Goal: Information Seeking & Learning: Learn about a topic

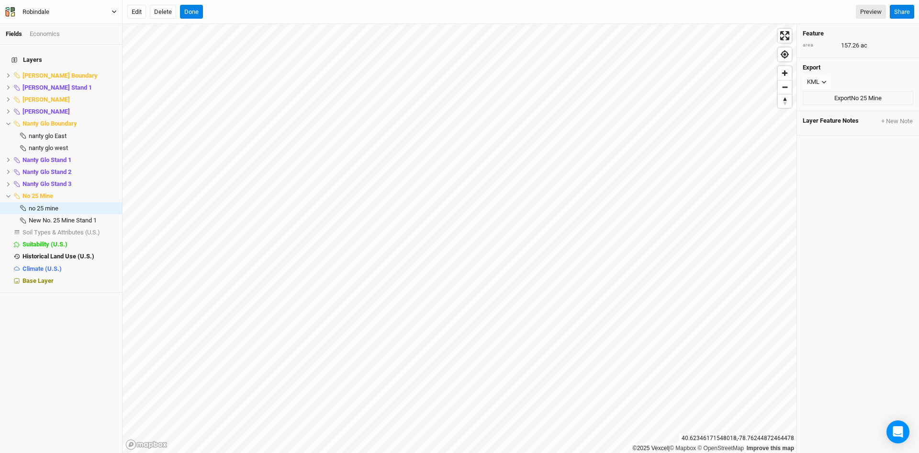
click at [112, 10] on icon "button" at bounding box center [114, 11] width 5 height 5
click at [78, 29] on button "Back" at bounding box center [79, 27] width 76 height 12
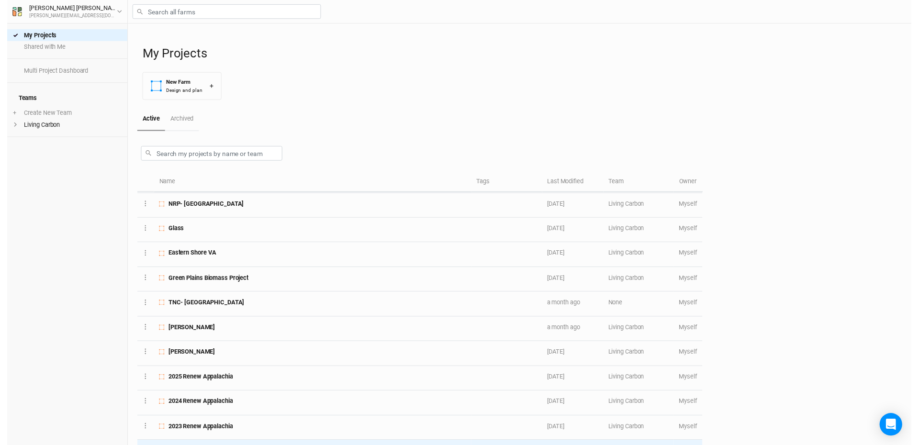
scroll to position [48, 0]
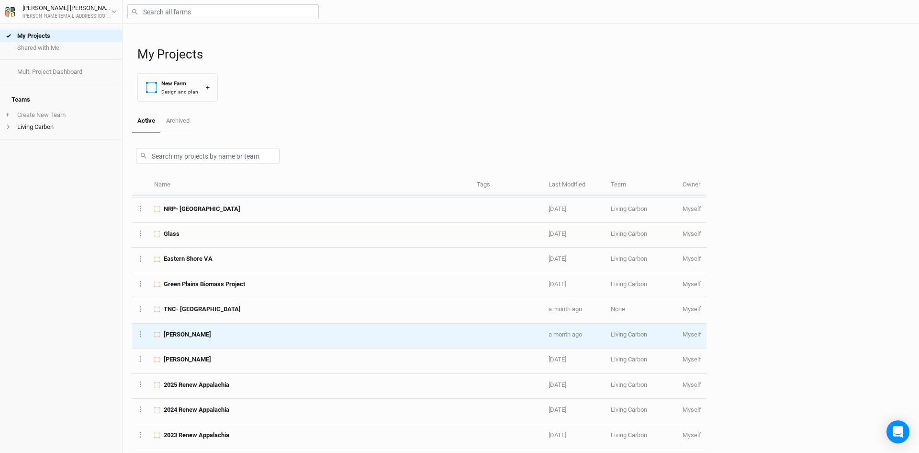
click at [249, 335] on div "[PERSON_NAME]" at bounding box center [310, 334] width 312 height 9
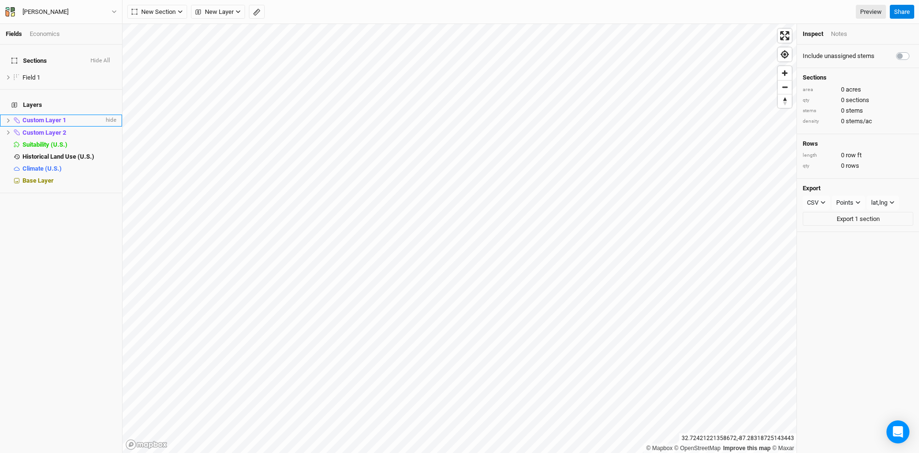
click at [8, 118] on icon at bounding box center [8, 120] width 5 height 5
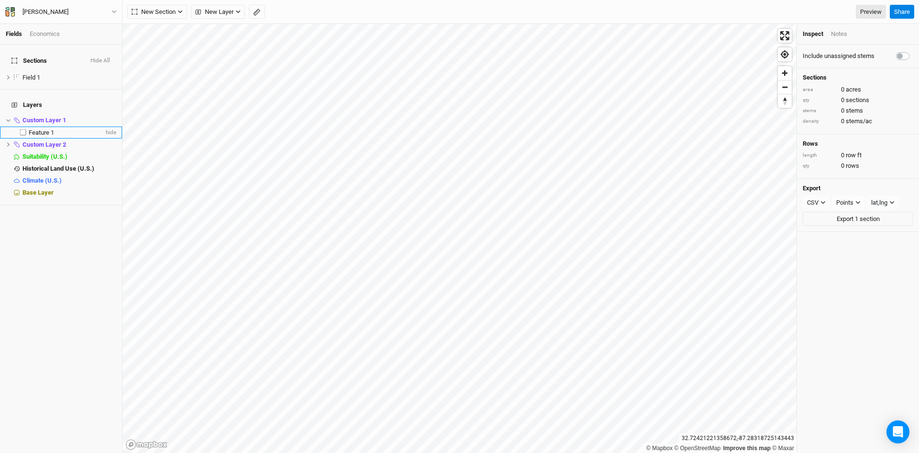
click at [36, 129] on span "Feature 1" at bounding box center [41, 132] width 25 height 7
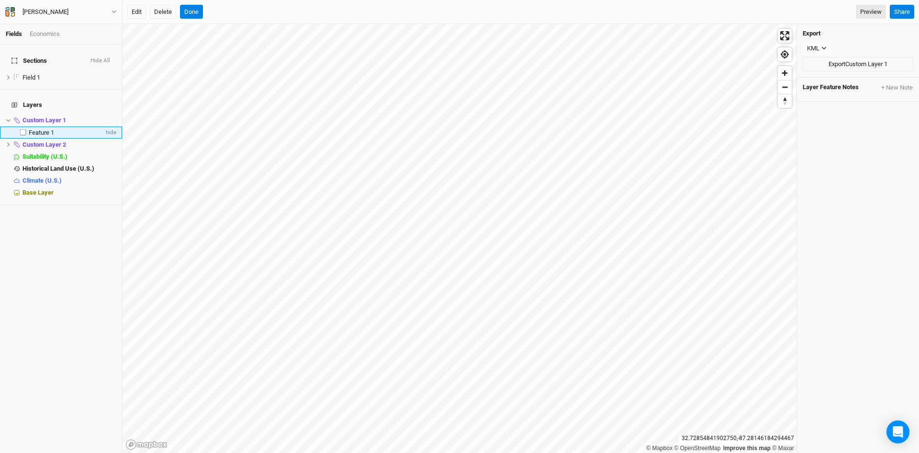
click at [42, 129] on span "Feature 1" at bounding box center [41, 132] width 25 height 7
click at [42, 116] on span "Custom Layer 1" at bounding box center [45, 119] width 44 height 7
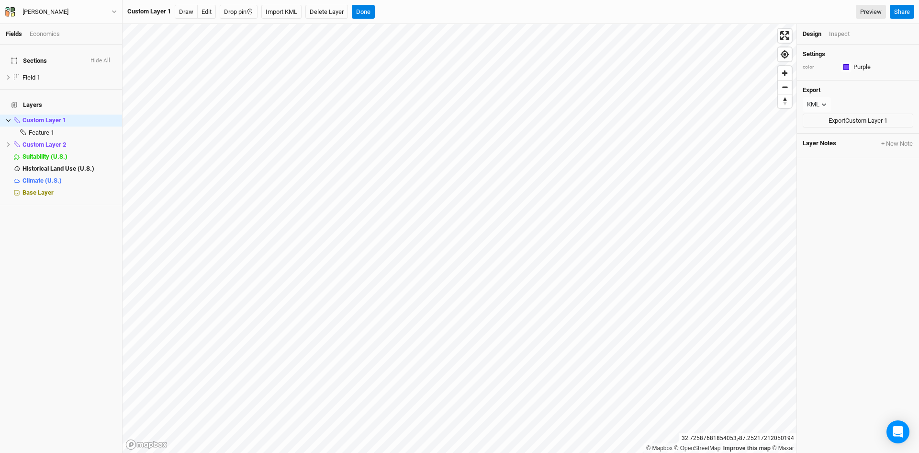
click at [839, 34] on div "Inspect" at bounding box center [839, 34] width 21 height 9
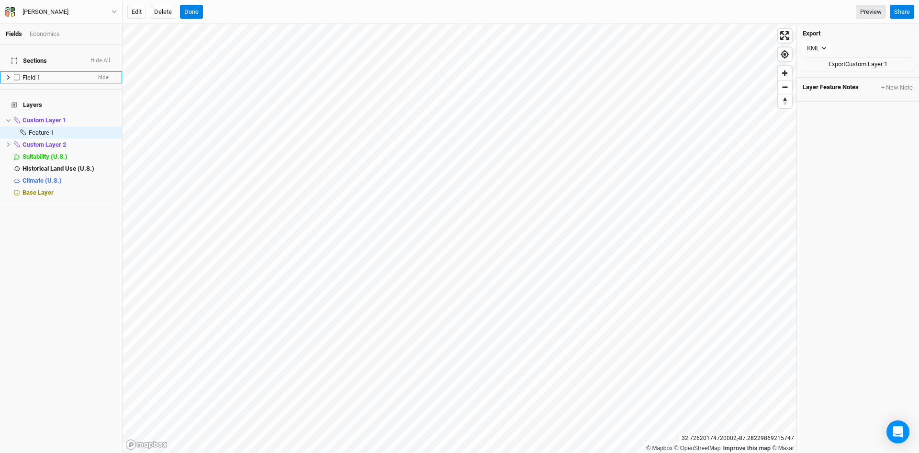
click at [27, 74] on span "Field 1" at bounding box center [32, 77] width 18 height 7
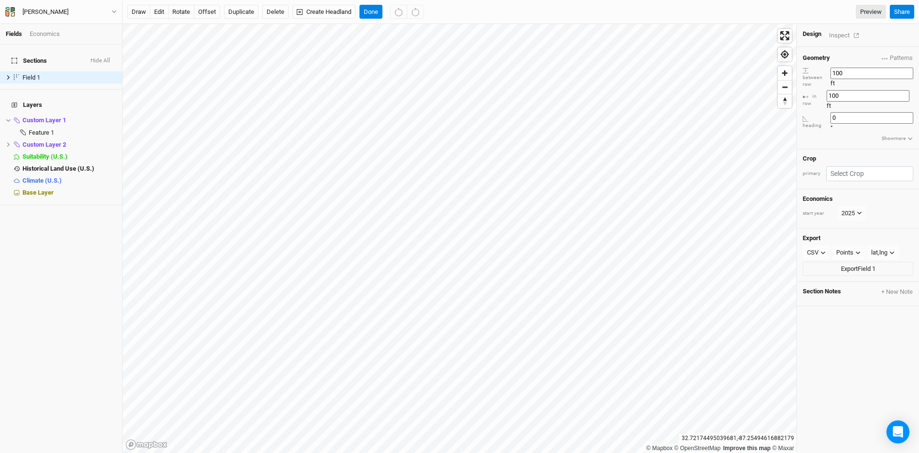
click at [844, 34] on div "Inspect" at bounding box center [846, 35] width 34 height 11
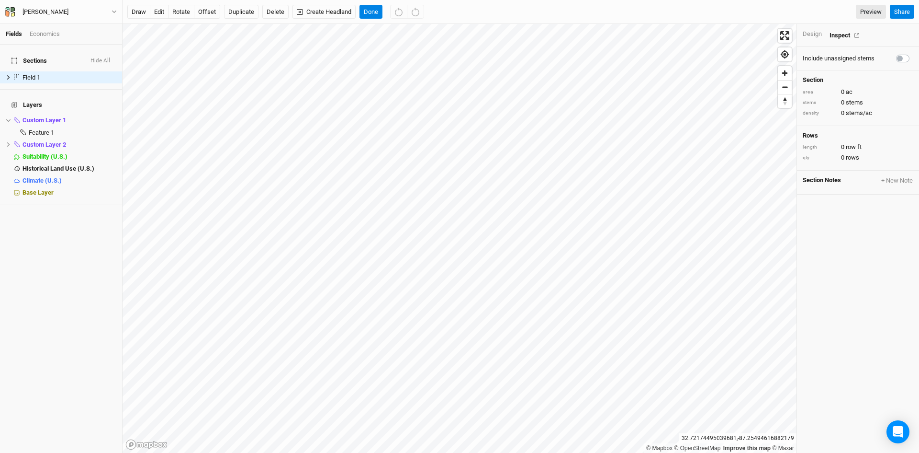
click at [914, 53] on label at bounding box center [914, 53] width 0 height 0
click at [897, 55] on input "checkbox" at bounding box center [900, 58] width 8 height 10
checkbox input "true"
click at [106, 162] on span "hide" at bounding box center [110, 168] width 12 height 12
click at [79, 165] on span "Historical Land Use (U.S.)" at bounding box center [57, 168] width 69 height 7
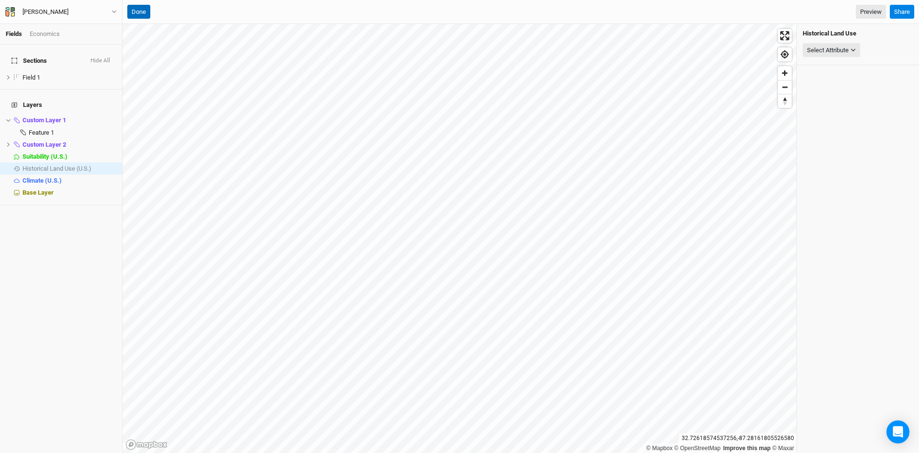
click at [143, 8] on button "Done" at bounding box center [138, 12] width 23 height 14
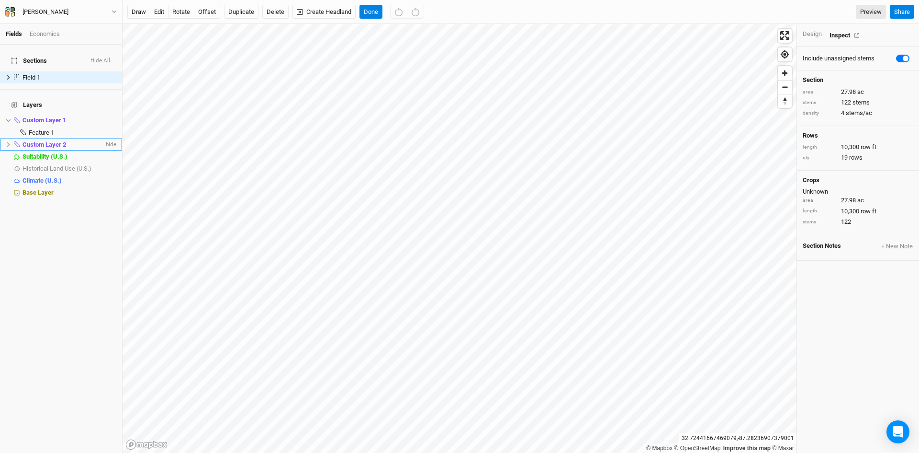
click at [9, 142] on icon at bounding box center [8, 144] width 5 height 5
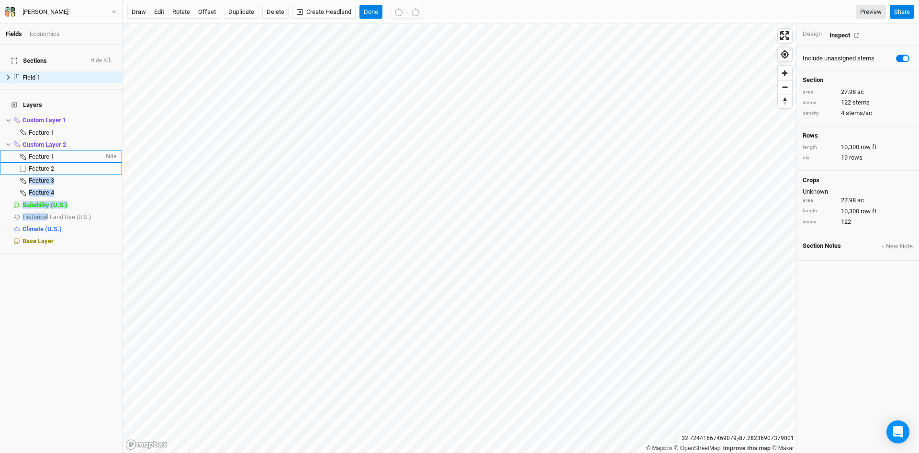
drag, startPoint x: 50, startPoint y: 177, endPoint x: 55, endPoint y: 139, distance: 38.2
click at [55, 145] on ul "Custom Layer 1 hide Feature 1 hide Custom Layer 2 hide Feature 1 hide Feature 2…" at bounding box center [61, 180] width 122 height 133
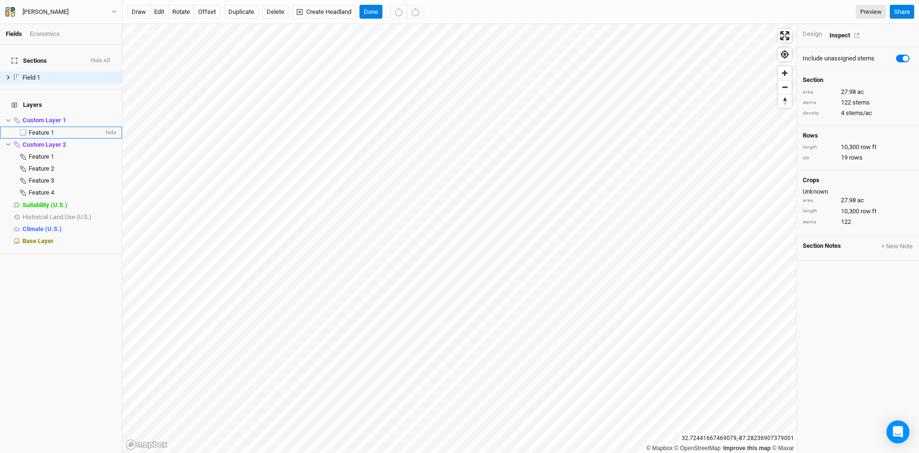
click at [42, 129] on span "Feature 1" at bounding box center [41, 132] width 25 height 7
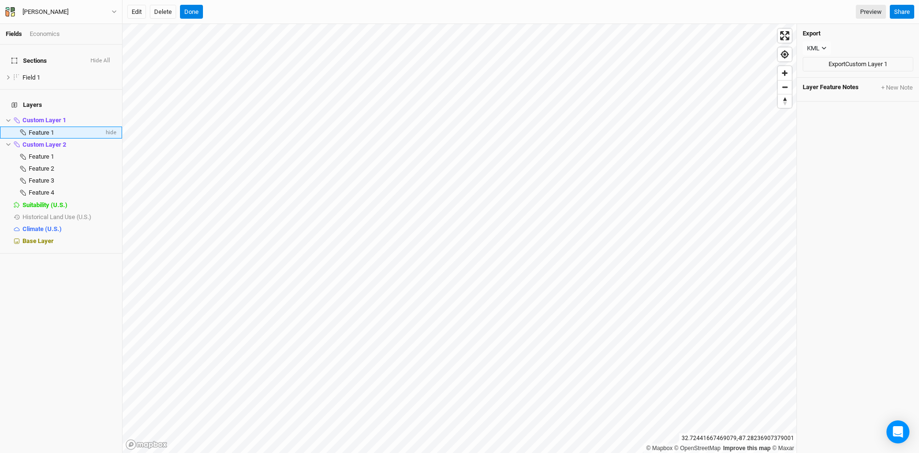
click at [42, 129] on span "Feature 1" at bounding box center [41, 132] width 25 height 7
click at [44, 153] on span "Feature 1" at bounding box center [41, 156] width 25 height 7
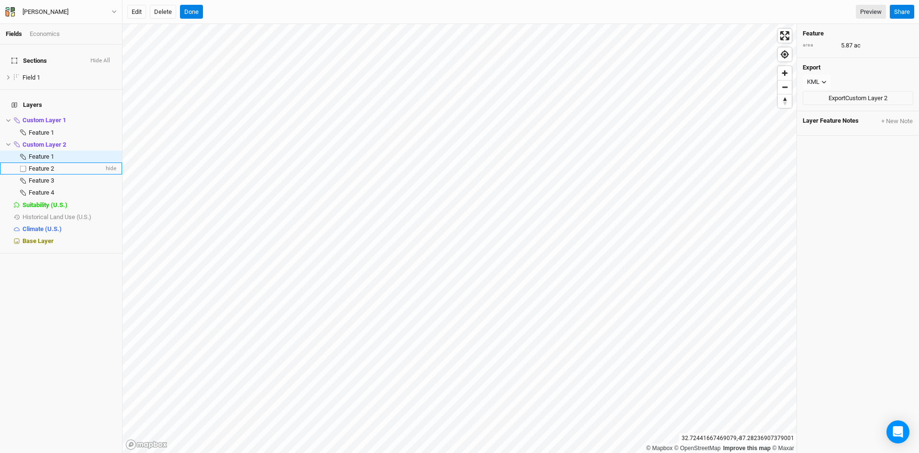
click at [44, 165] on span "Feature 2" at bounding box center [41, 168] width 25 height 7
click at [46, 177] on span "Feature 3" at bounding box center [41, 180] width 25 height 7
click at [193, 13] on button "Done" at bounding box center [191, 12] width 23 height 14
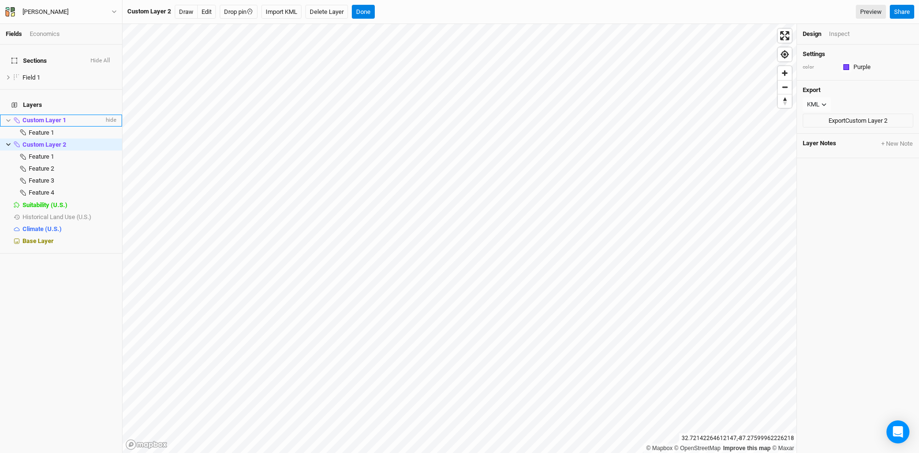
click at [9, 114] on li "Custom Layer 1 hide" at bounding box center [61, 120] width 122 height 12
click at [6, 118] on icon at bounding box center [8, 120] width 5 height 5
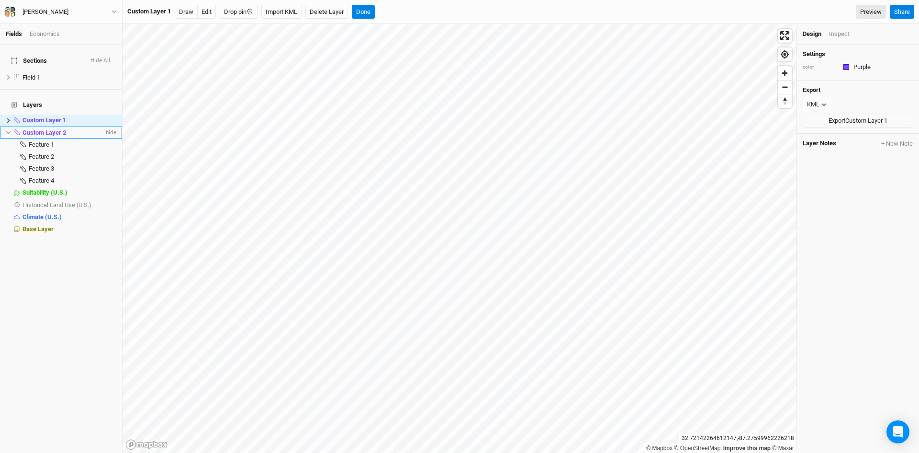
click at [5, 126] on li "Custom Layer 2 hide" at bounding box center [61, 132] width 122 height 12
click at [8, 118] on icon at bounding box center [8, 120] width 3 height 4
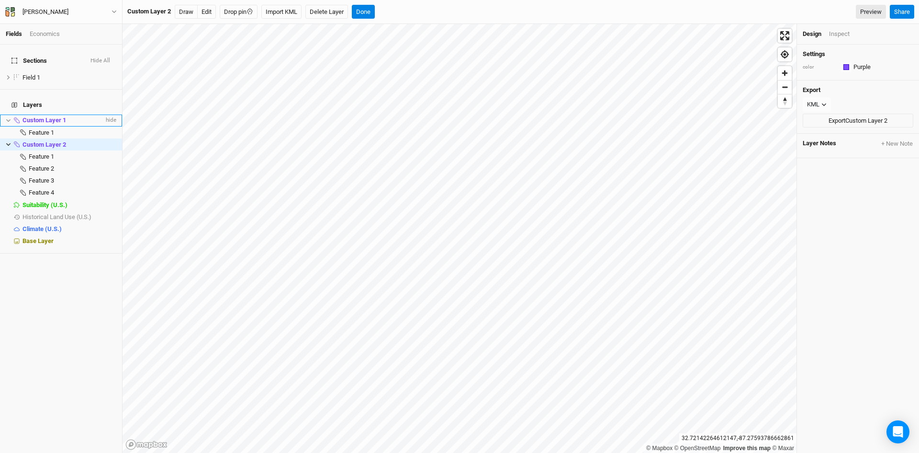
click at [48, 116] on span "Custom Layer 1" at bounding box center [45, 119] width 44 height 7
type input "B"
type input "Overall Boundary"
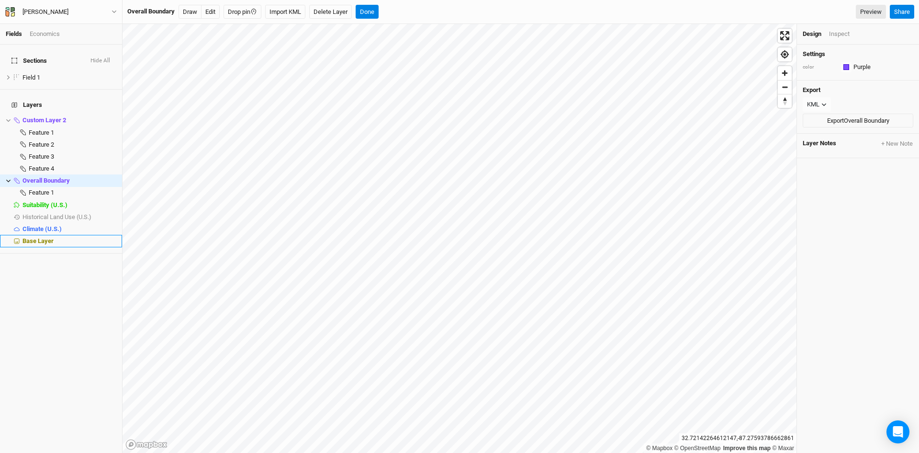
click at [59, 237] on div "Base Layer" at bounding box center [70, 241] width 94 height 8
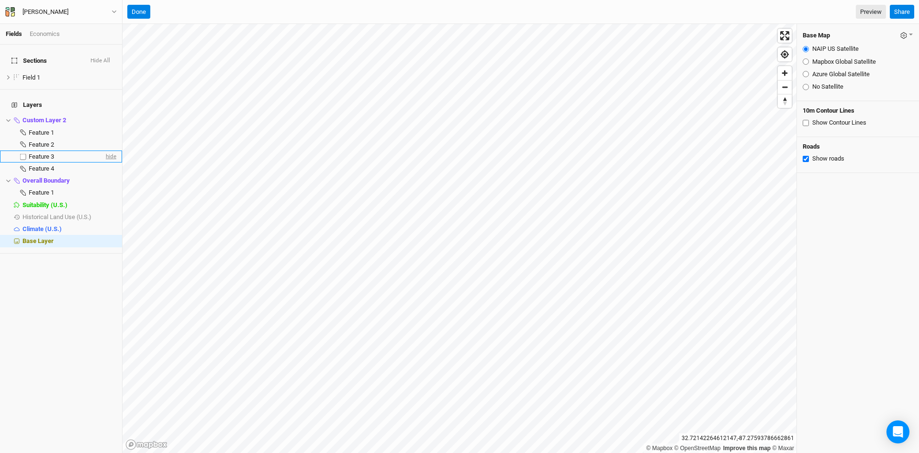
click at [105, 150] on span "hide" at bounding box center [110, 156] width 12 height 12
click at [104, 138] on span "hide" at bounding box center [110, 144] width 12 height 12
click at [104, 126] on span "hide" at bounding box center [110, 132] width 12 height 12
click at [105, 162] on span "hide" at bounding box center [110, 168] width 12 height 12
click at [8, 179] on icon at bounding box center [8, 180] width 4 height 3
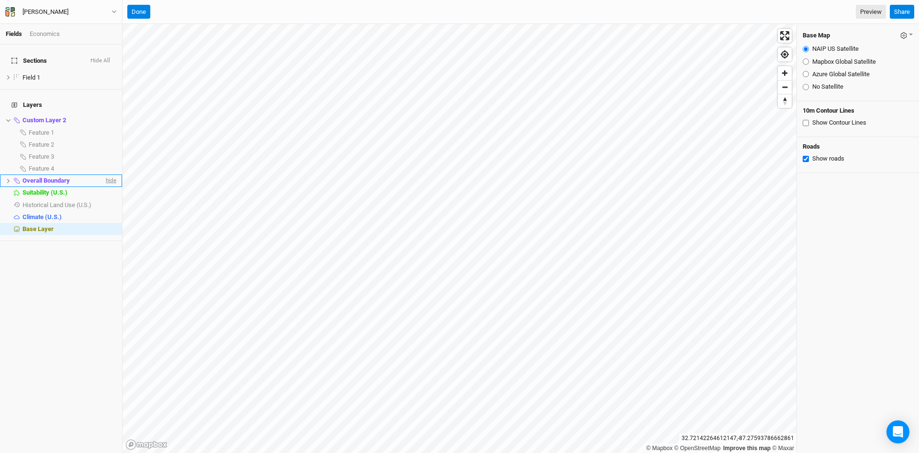
click at [104, 175] on span "hide" at bounding box center [110, 181] width 12 height 12
click at [102, 175] on span "show" at bounding box center [108, 181] width 15 height 12
click at [7, 119] on icon at bounding box center [8, 120] width 4 height 3
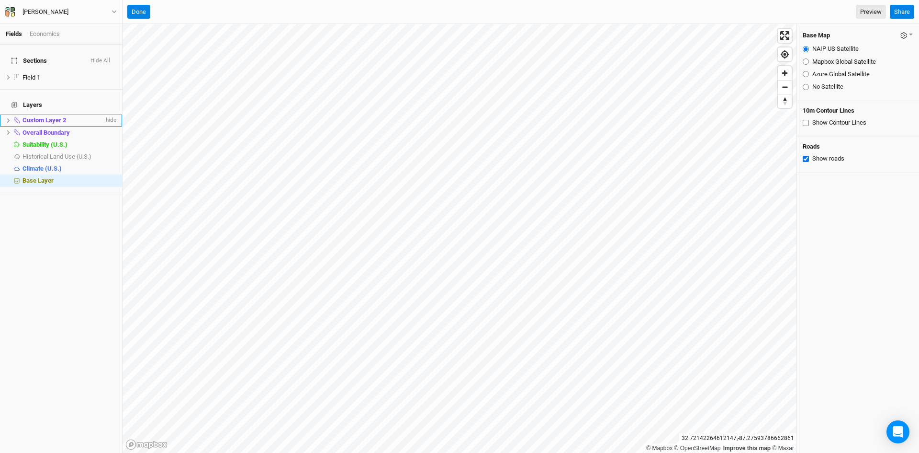
click at [8, 118] on icon at bounding box center [8, 120] width 5 height 5
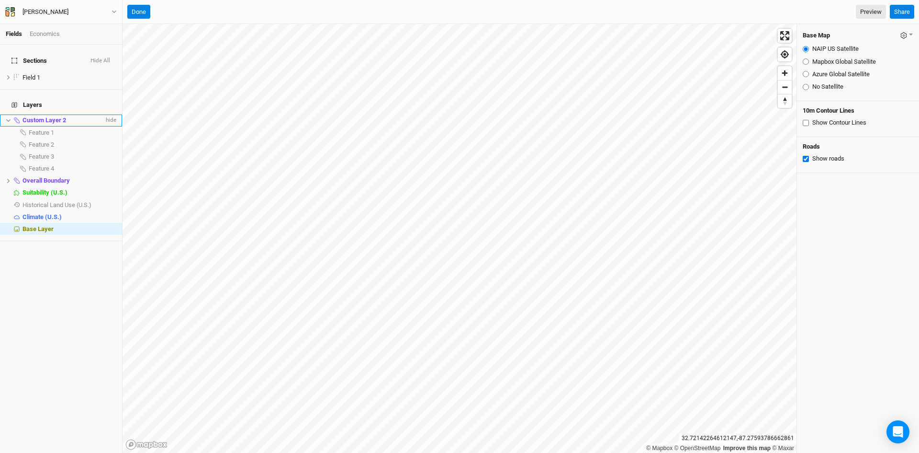
click at [54, 116] on span "Custom Layer 2" at bounding box center [45, 119] width 44 height 7
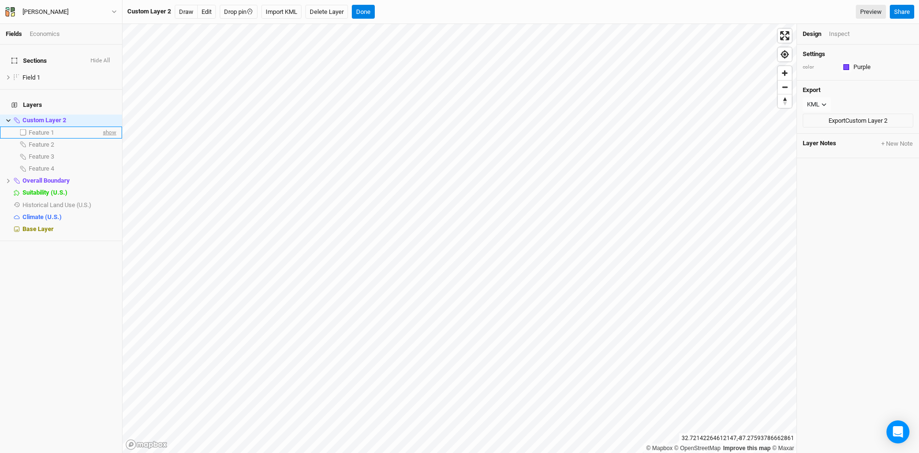
click at [106, 126] on span "show" at bounding box center [108, 132] width 15 height 12
click at [106, 126] on span "hide" at bounding box center [110, 132] width 12 height 12
click at [104, 138] on span "show" at bounding box center [108, 144] width 15 height 12
click at [104, 138] on span "hide" at bounding box center [110, 144] width 12 height 12
click at [104, 150] on span "show" at bounding box center [108, 156] width 15 height 12
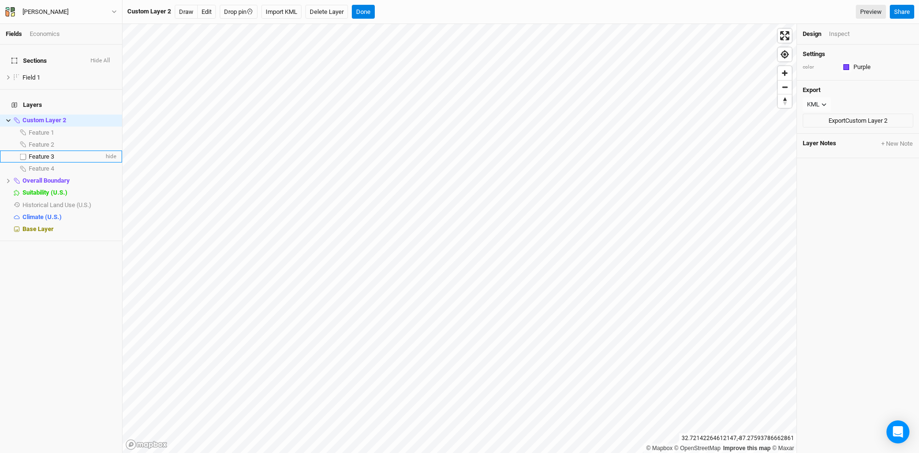
click at [104, 150] on span "hide" at bounding box center [110, 156] width 12 height 12
click at [103, 162] on span "show" at bounding box center [108, 168] width 15 height 12
click at [104, 162] on span "hide" at bounding box center [110, 168] width 12 height 12
click at [7, 118] on icon at bounding box center [8, 120] width 5 height 5
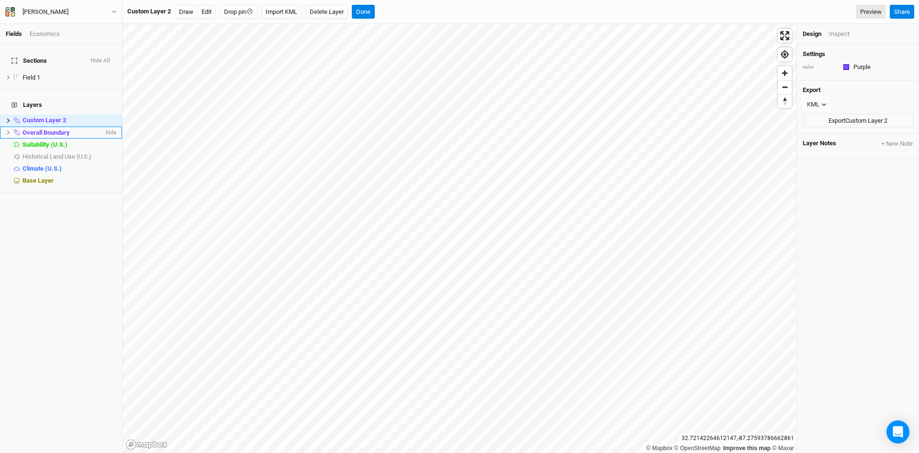
click at [9, 130] on icon at bounding box center [8, 132] width 5 height 5
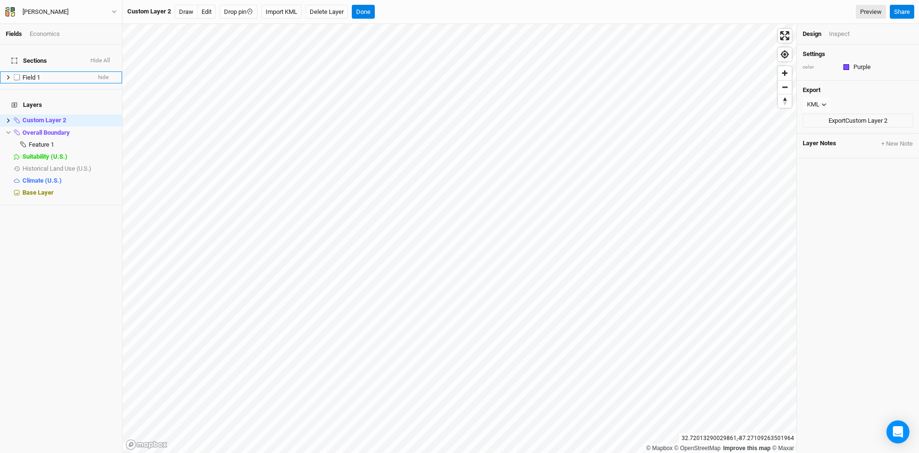
click at [102, 71] on li "Field 1 hide" at bounding box center [61, 77] width 122 height 12
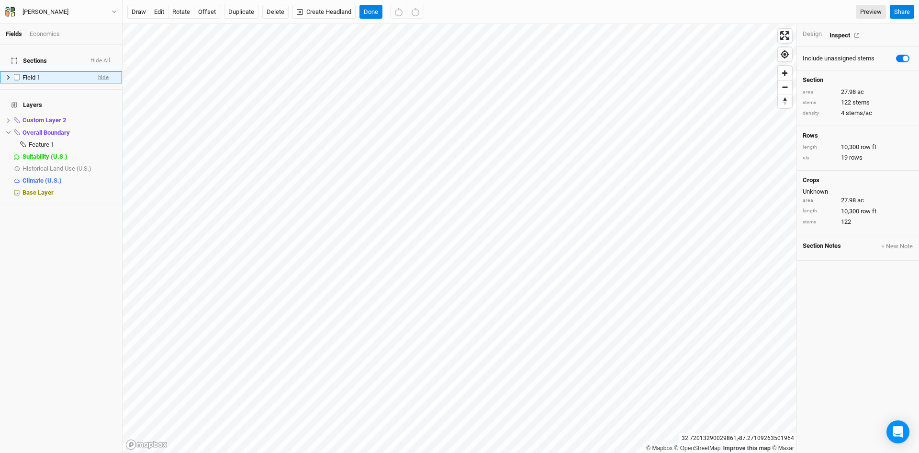
click at [98, 71] on span "hide" at bounding box center [103, 77] width 11 height 12
click at [95, 71] on span "show" at bounding box center [101, 77] width 13 height 12
click at [98, 71] on span "hide" at bounding box center [103, 77] width 11 height 12
click at [95, 71] on span "show" at bounding box center [101, 77] width 13 height 12
click at [27, 74] on span "Field 1" at bounding box center [32, 77] width 18 height 7
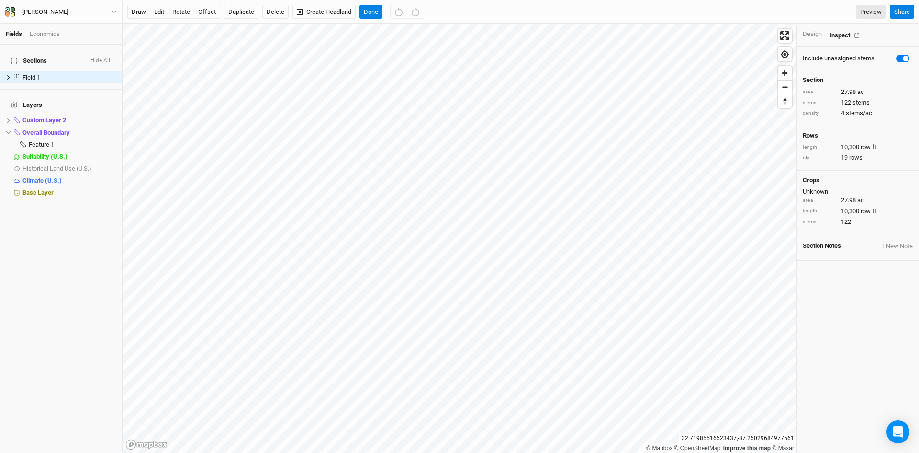
click at [809, 34] on div "Design" at bounding box center [812, 34] width 19 height 9
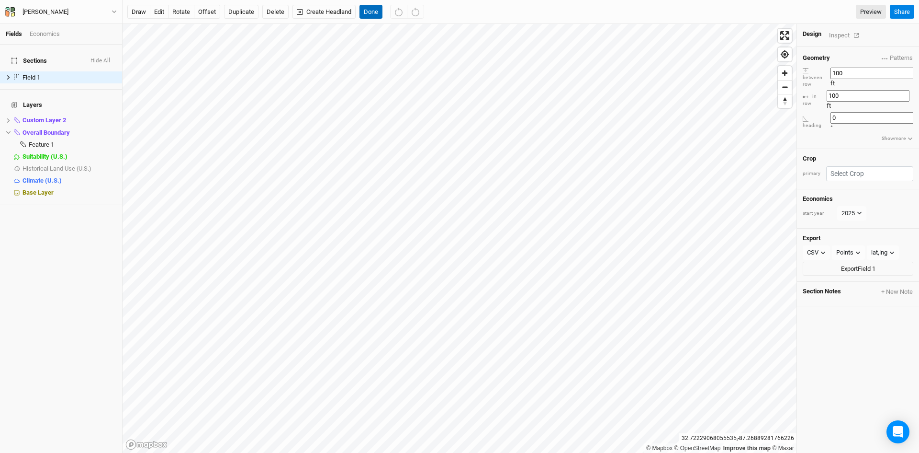
click at [367, 8] on button "Done" at bounding box center [371, 12] width 23 height 14
click at [821, 250] on icon "button" at bounding box center [823, 252] width 5 height 5
click at [828, 269] on button "KML" at bounding box center [838, 266] width 76 height 15
click at [851, 248] on div "Points" at bounding box center [846, 253] width 17 height 10
click at [852, 267] on span "Boundary" at bounding box center [857, 266] width 33 height 11
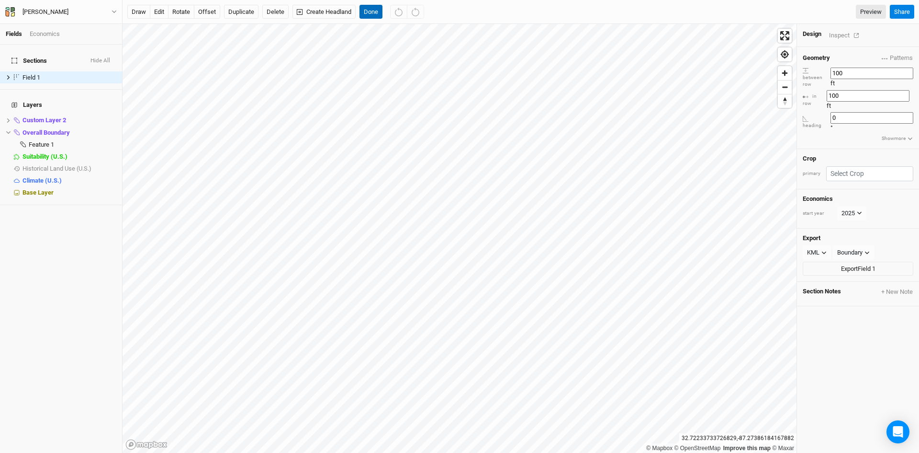
click at [372, 11] on button "Done" at bounding box center [371, 12] width 23 height 14
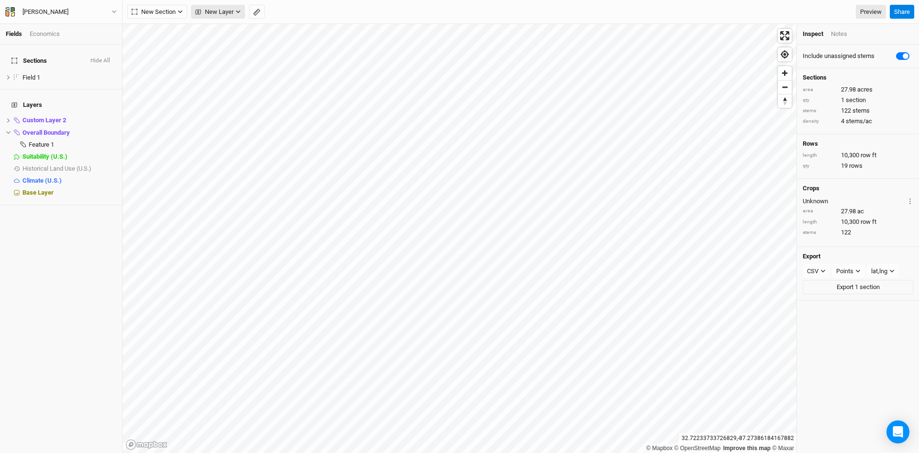
click at [235, 10] on button "New Layer" at bounding box center [218, 12] width 54 height 14
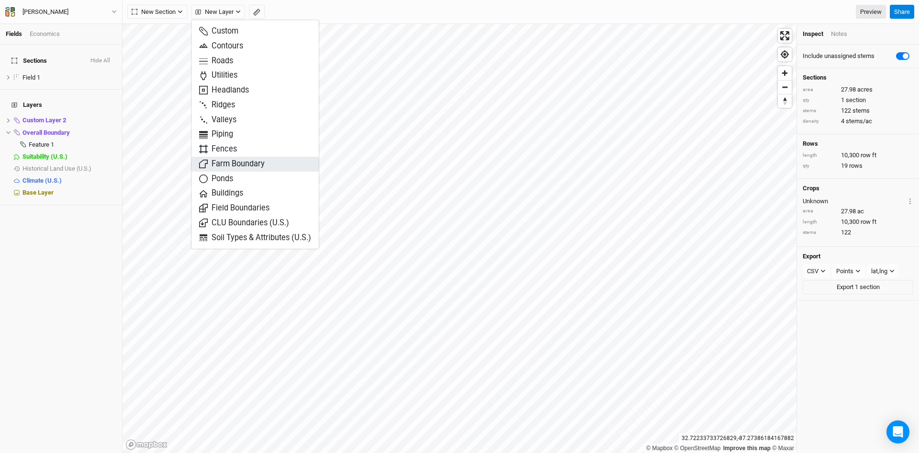
click at [235, 164] on span "Farm Boundary" at bounding box center [232, 164] width 66 height 11
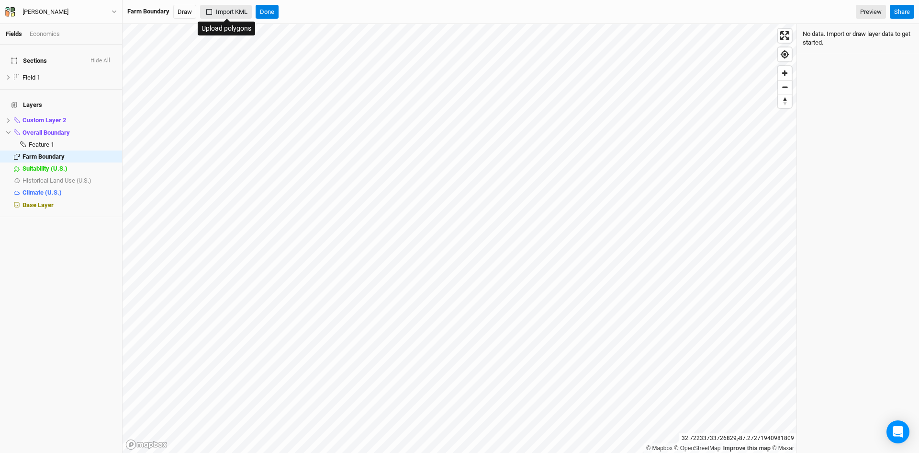
click at [230, 13] on button "Import KML" at bounding box center [226, 12] width 52 height 14
click at [270, 10] on button "Done" at bounding box center [267, 12] width 23 height 14
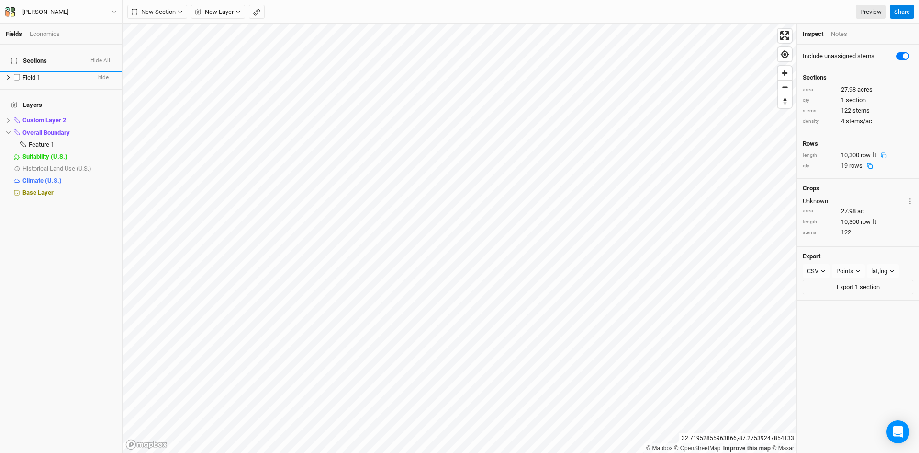
click at [31, 74] on span "Field 1" at bounding box center [32, 77] width 18 height 7
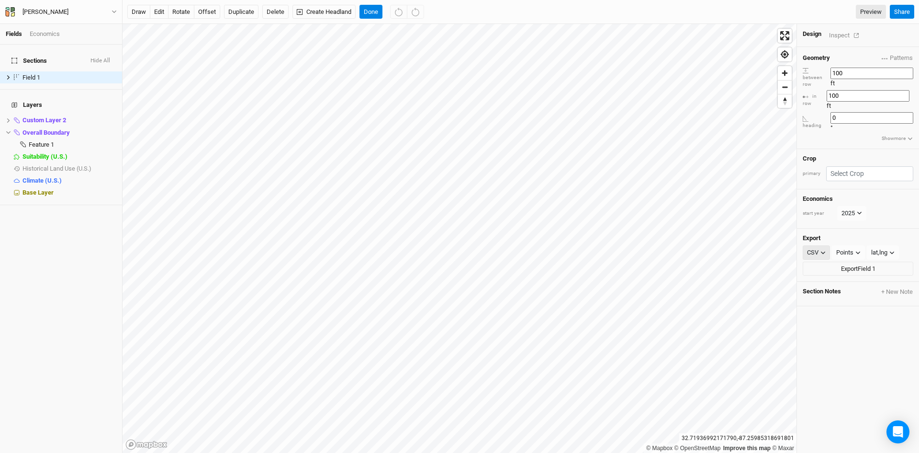
click at [821, 250] on icon "button" at bounding box center [823, 252] width 5 height 5
click at [824, 267] on span "KML" at bounding box center [819, 266] width 16 height 11
click at [848, 248] on div "Points" at bounding box center [846, 253] width 17 height 10
click at [854, 263] on span "Boundary" at bounding box center [857, 266] width 33 height 11
click at [846, 261] on button "Export Field 1" at bounding box center [858, 268] width 111 height 14
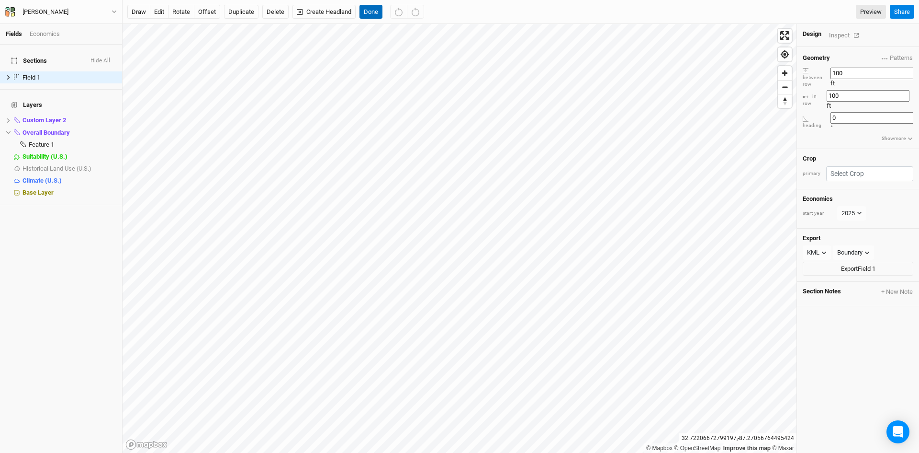
click at [373, 12] on button "Done" at bounding box center [371, 12] width 23 height 14
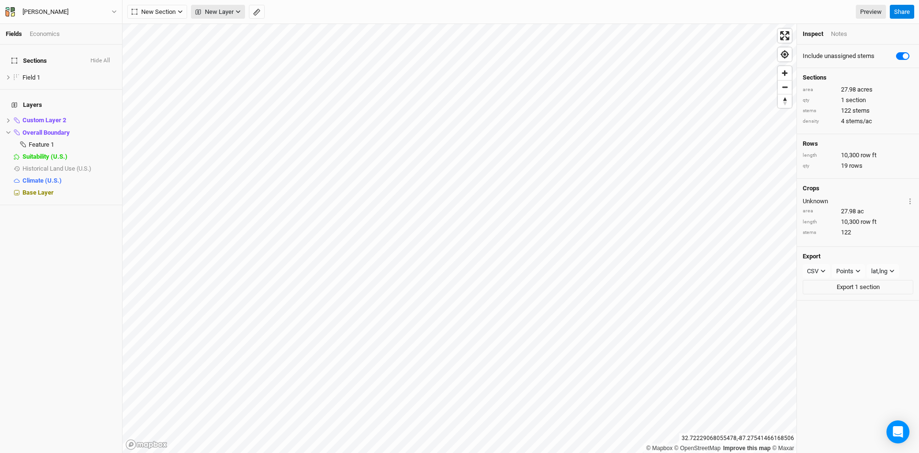
click at [219, 11] on span "New Layer" at bounding box center [214, 12] width 38 height 10
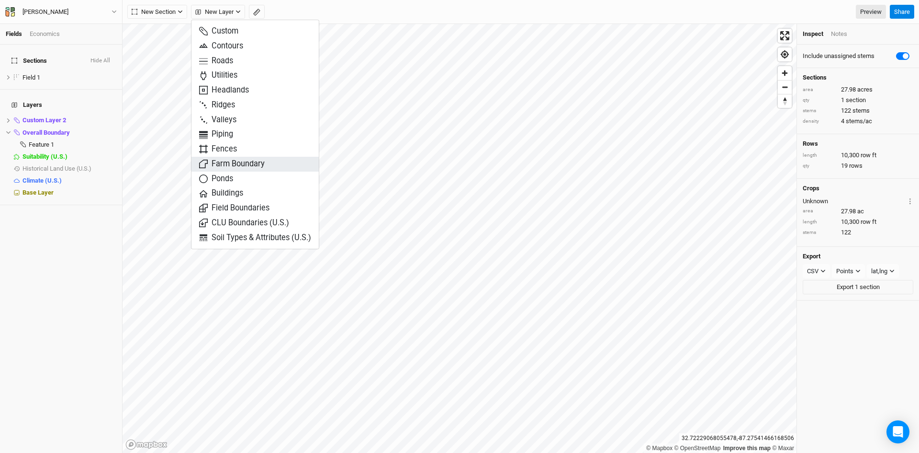
click at [228, 164] on span "Farm Boundary" at bounding box center [232, 164] width 66 height 11
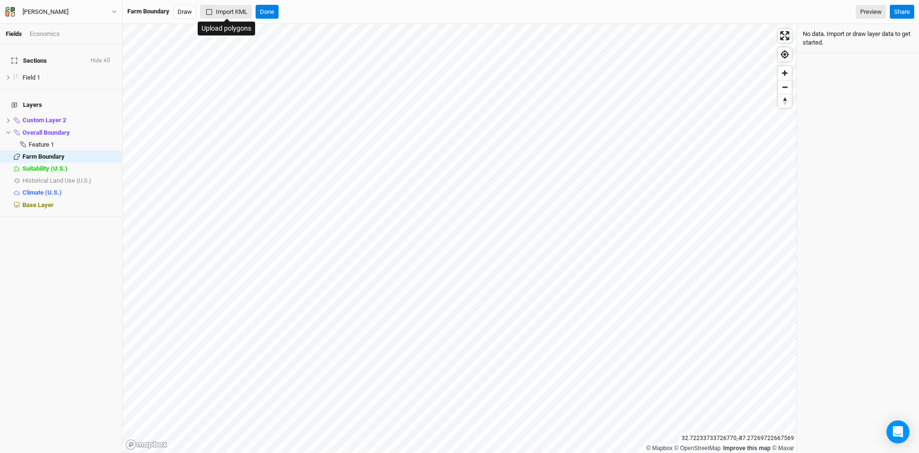
click at [229, 7] on button "Import KML" at bounding box center [226, 12] width 52 height 14
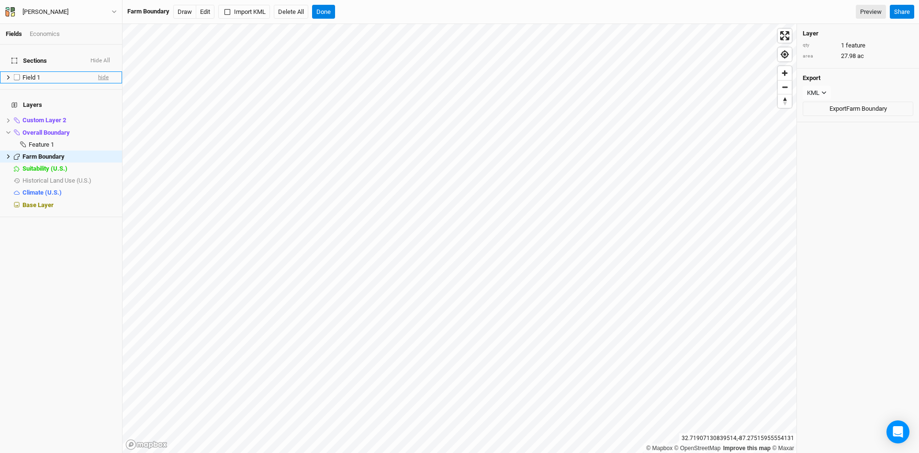
click at [98, 71] on span "hide" at bounding box center [103, 77] width 11 height 12
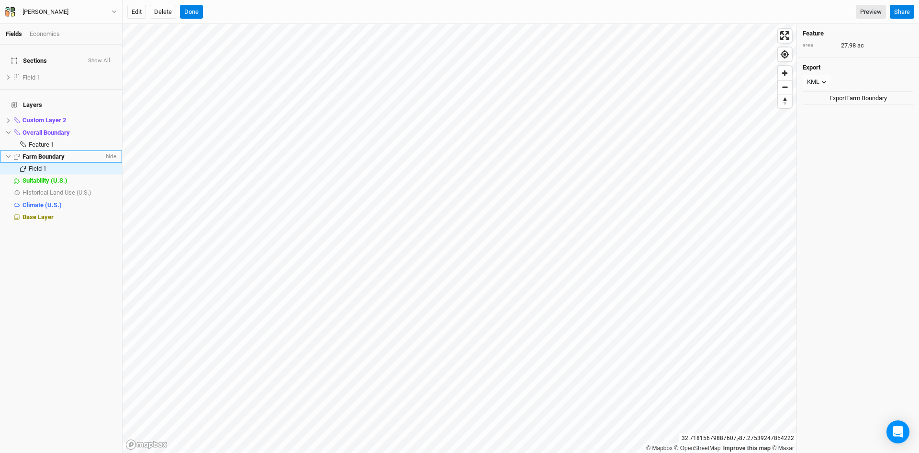
click at [59, 153] on span "Farm Boundary" at bounding box center [44, 156] width 42 height 7
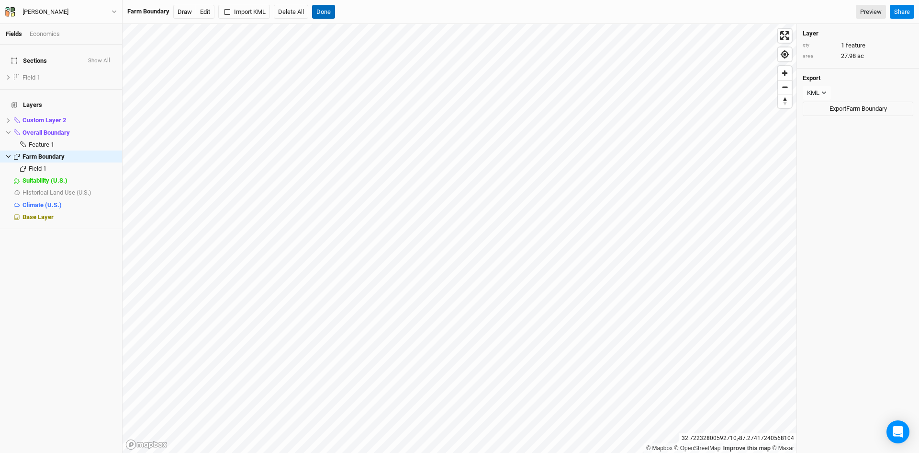
click at [323, 14] on button "Done" at bounding box center [323, 12] width 23 height 14
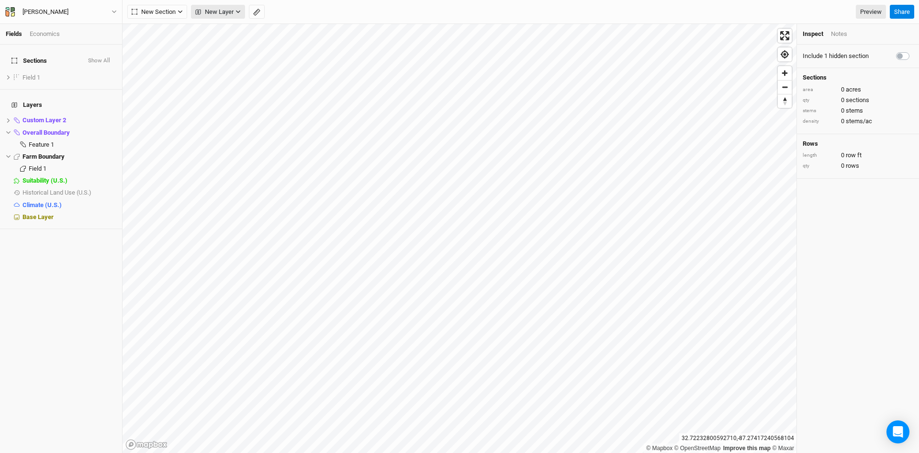
click at [219, 11] on span "New Layer" at bounding box center [214, 12] width 38 height 10
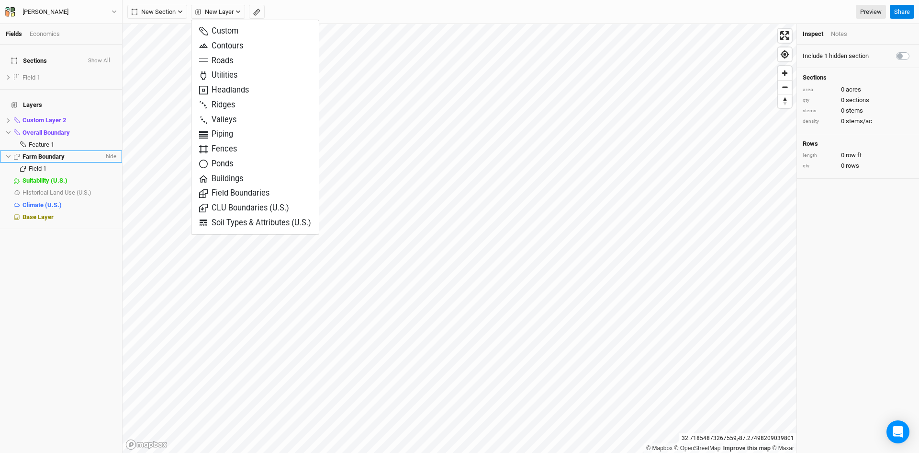
click at [60, 150] on li "Farm Boundary hide" at bounding box center [61, 156] width 122 height 12
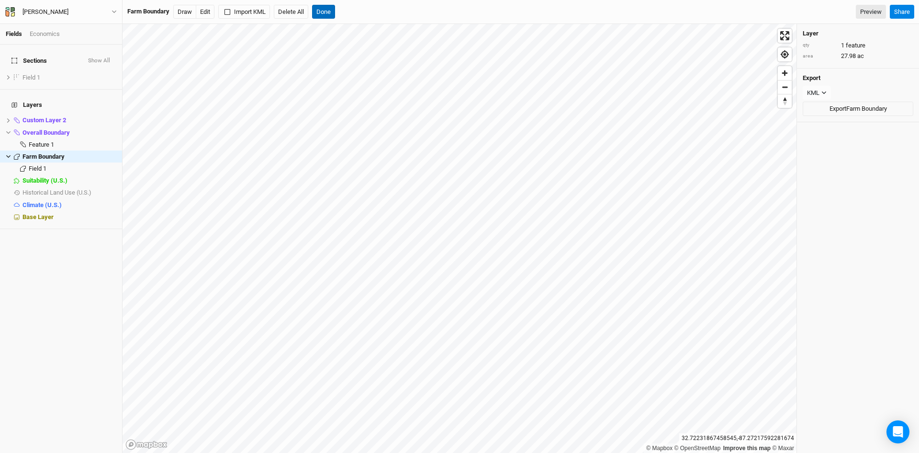
click at [330, 7] on button "Done" at bounding box center [323, 12] width 23 height 14
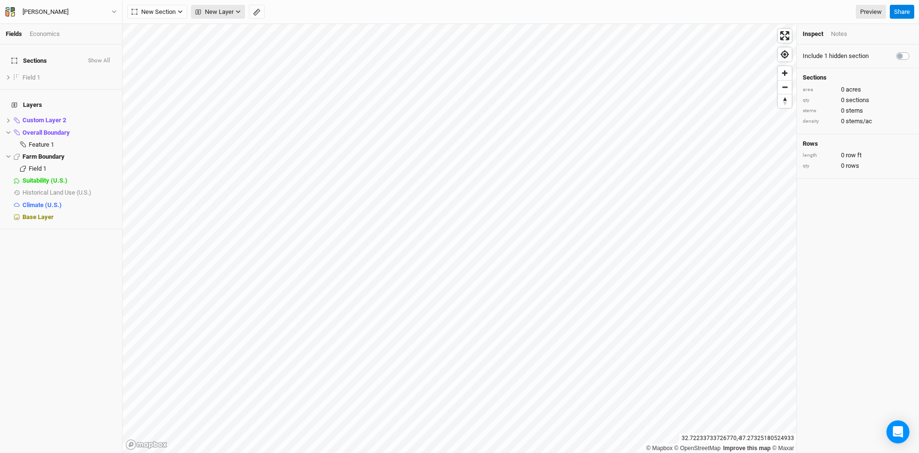
click at [225, 10] on span "New Layer" at bounding box center [214, 12] width 38 height 10
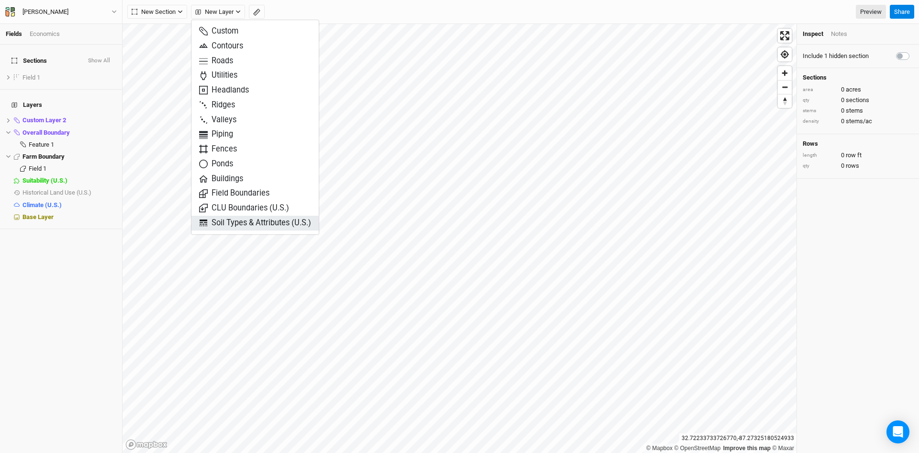
click at [232, 223] on span "Soil Types & Attributes (U.S.)" at bounding box center [255, 222] width 112 height 11
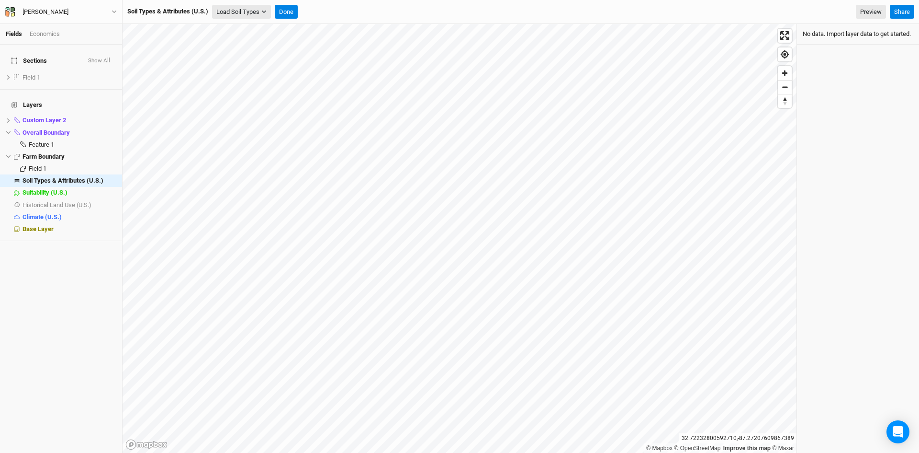
click at [260, 12] on button "Load Soil Types" at bounding box center [241, 12] width 59 height 14
click at [262, 28] on button "Load for Farm Boundary" at bounding box center [253, 28] width 80 height 12
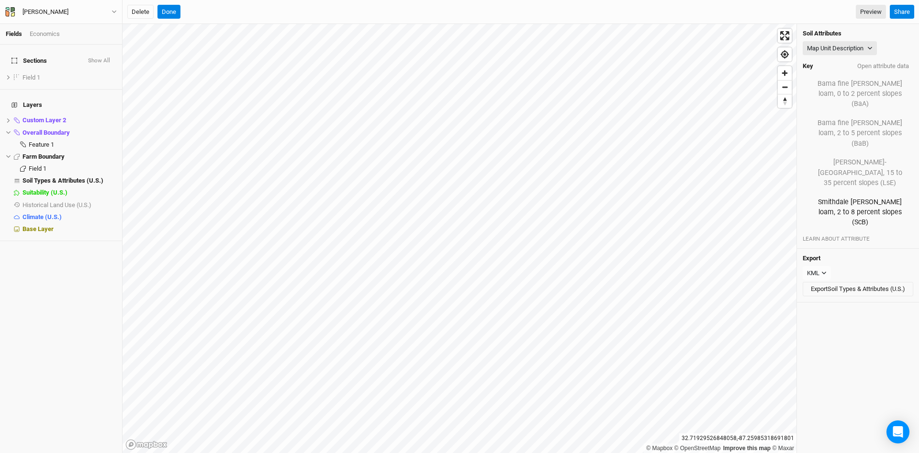
click at [858, 193] on button "Smithdale [PERSON_NAME] loam, 2 to 8 percent slopes (ScB)" at bounding box center [860, 211] width 103 height 37
click at [878, 68] on button "Open attribute data" at bounding box center [883, 66] width 60 height 14
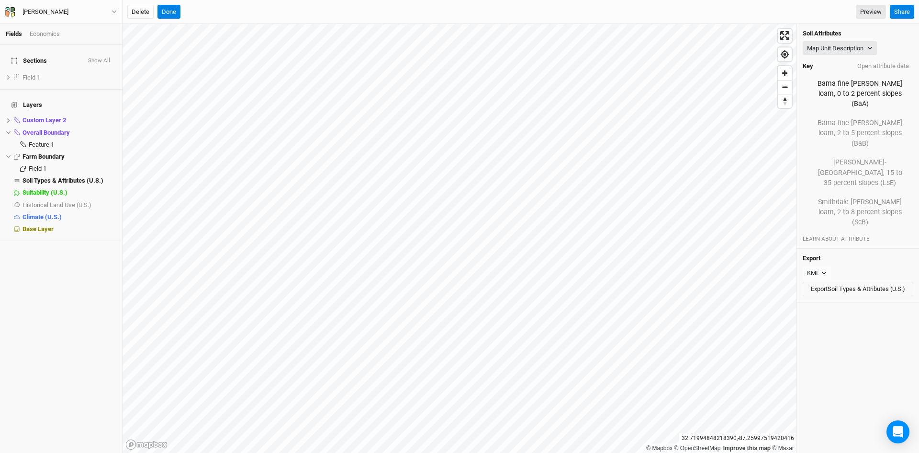
click at [854, 84] on button "Bama fine [PERSON_NAME] loam, 0 to 2 percent slopes (BaA)" at bounding box center [860, 93] width 103 height 37
click at [869, 66] on button "Open attribute data" at bounding box center [883, 66] width 60 height 14
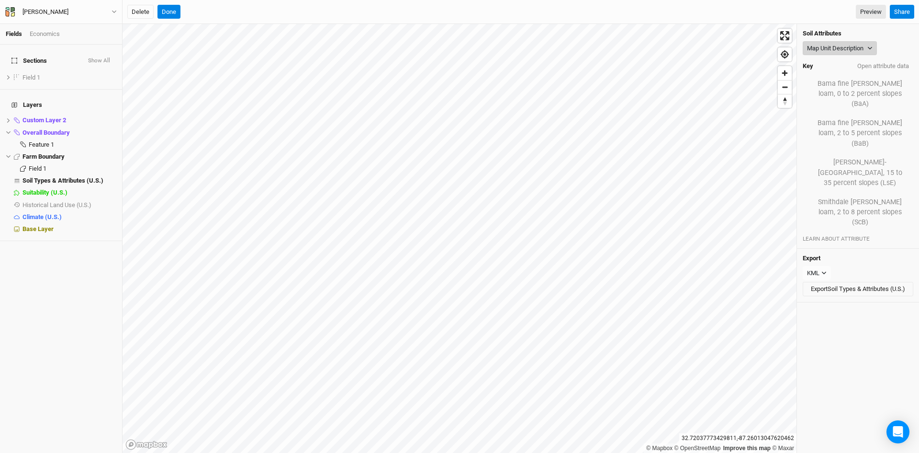
click at [833, 46] on button "Map Unit Description" at bounding box center [840, 48] width 74 height 14
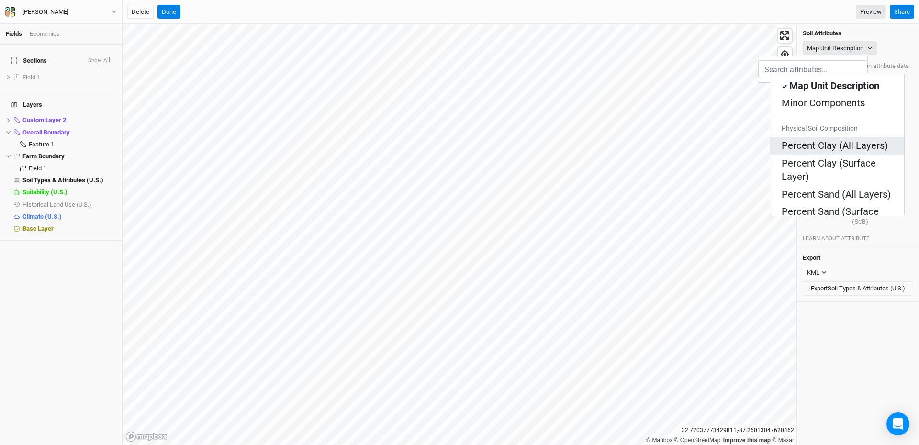
click at [803, 139] on Layers\) "Percent Clay (All Layers)" at bounding box center [835, 145] width 106 height 13
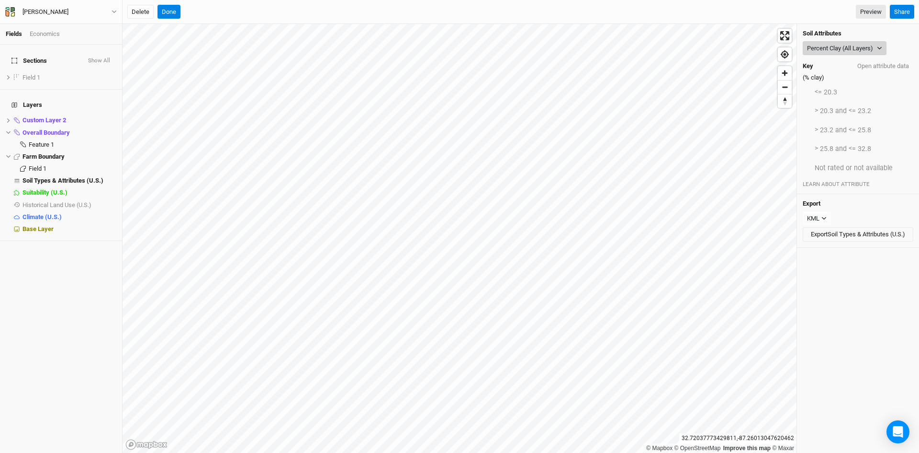
click at [851, 45] on button "Percent Clay (All Layers)" at bounding box center [845, 48] width 84 height 14
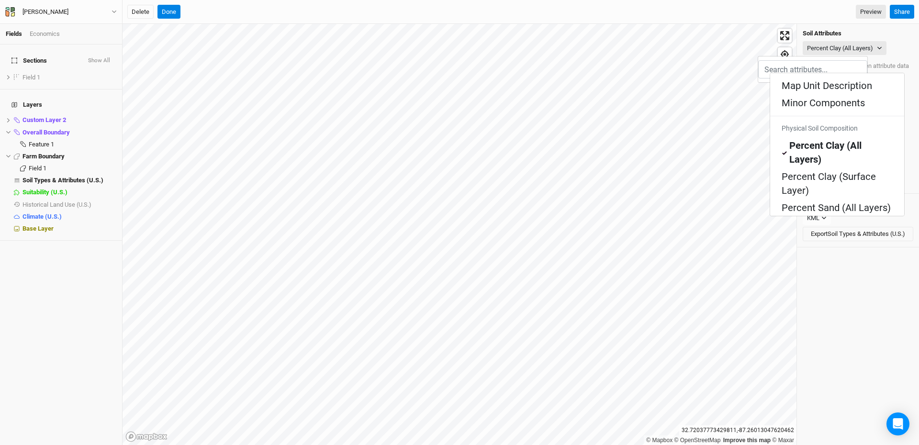
click at [804, 298] on Texture "Soil Health: Surface Texture" at bounding box center [837, 311] width 111 height 27
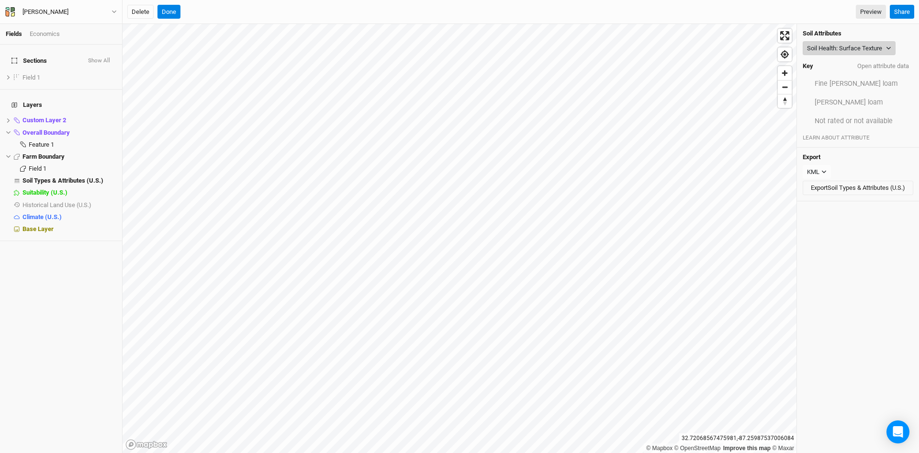
click at [837, 47] on button "Soil Health: Surface Texture" at bounding box center [849, 48] width 93 height 14
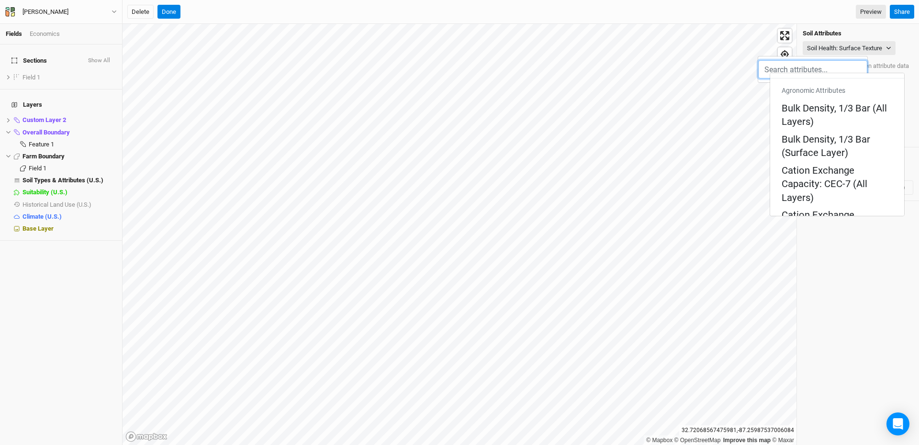
scroll to position [192, 0]
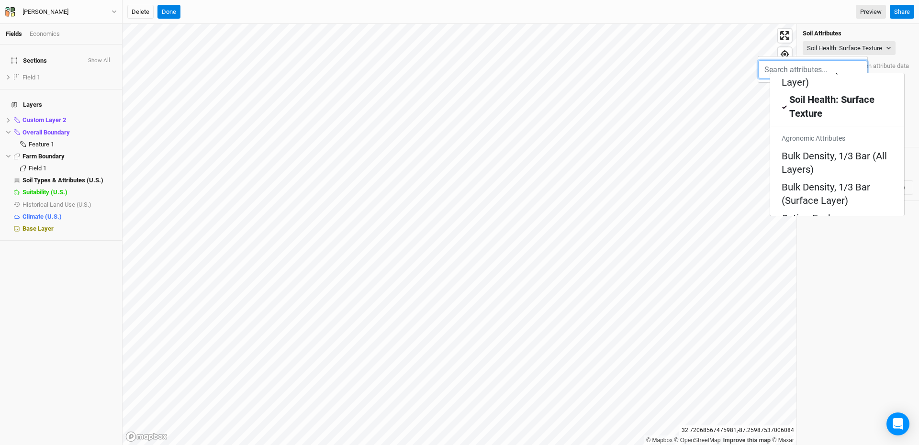
click at [795, 363] on Layers\) "pH, 1:1 Water (All Layers)" at bounding box center [836, 369] width 109 height 13
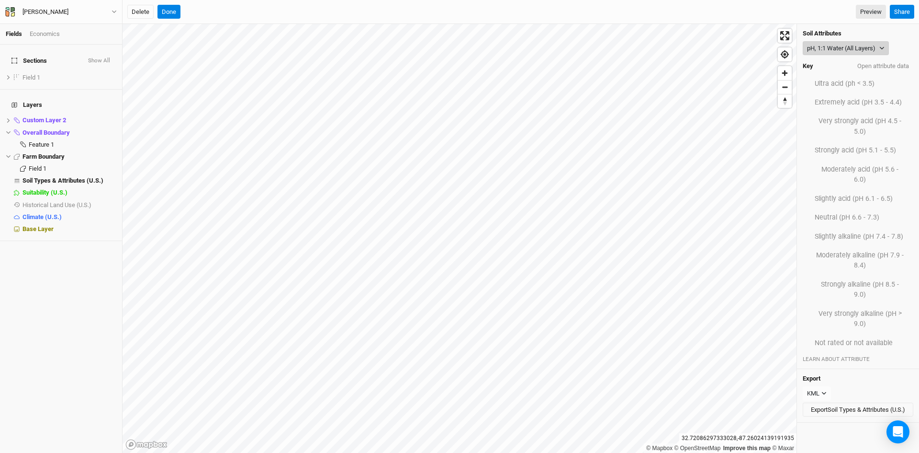
click at [832, 44] on button "pH, 1:1 Water (All Layers)" at bounding box center [846, 48] width 86 height 14
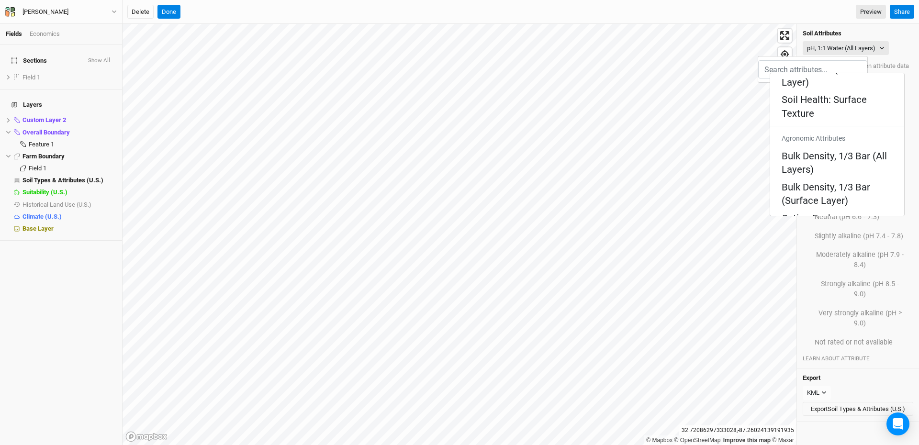
click at [806, 301] on Layers\) "Soil Health: Organic Matter (All Layers)" at bounding box center [837, 314] width 111 height 27
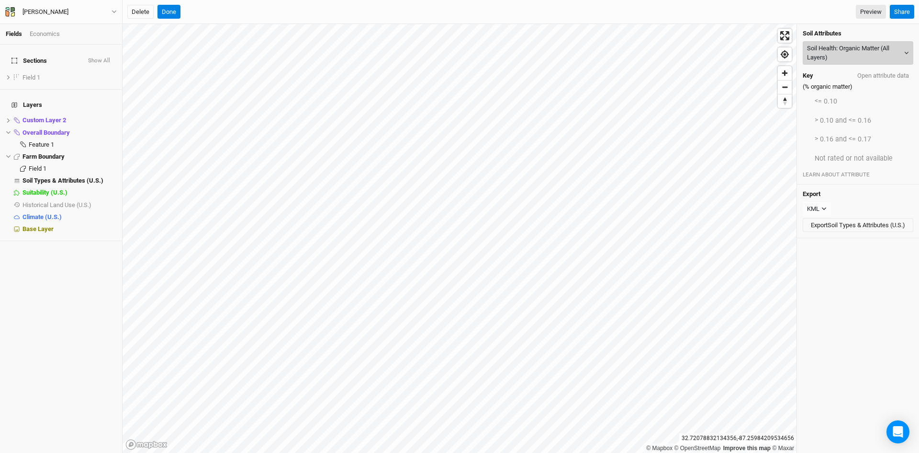
click at [861, 52] on button "Soil Health: Organic Matter (All Layers)" at bounding box center [858, 52] width 111 height 23
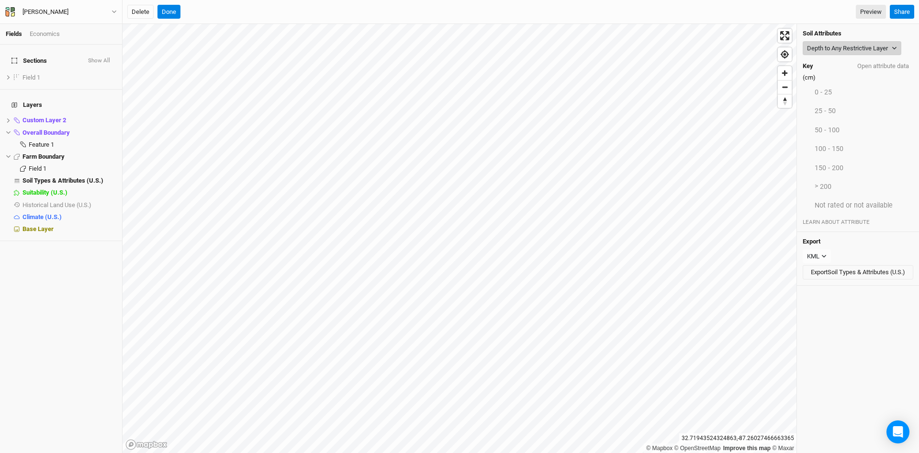
click at [848, 45] on button "Depth to Any Restrictive Layer" at bounding box center [852, 48] width 99 height 14
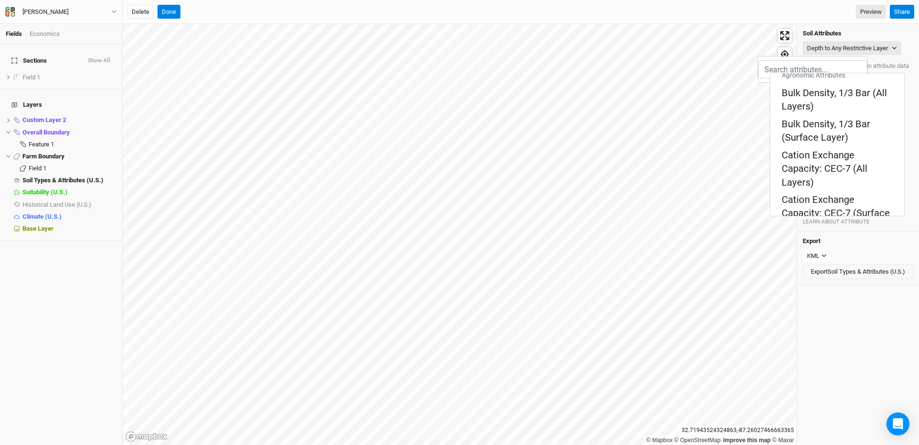
scroll to position [287, 0]
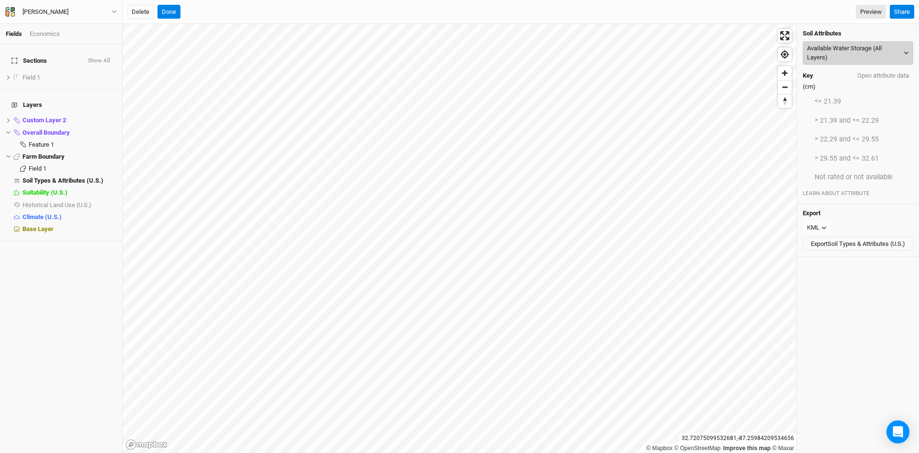
click at [857, 54] on button "Available Water Storage (All Layers)" at bounding box center [858, 52] width 111 height 23
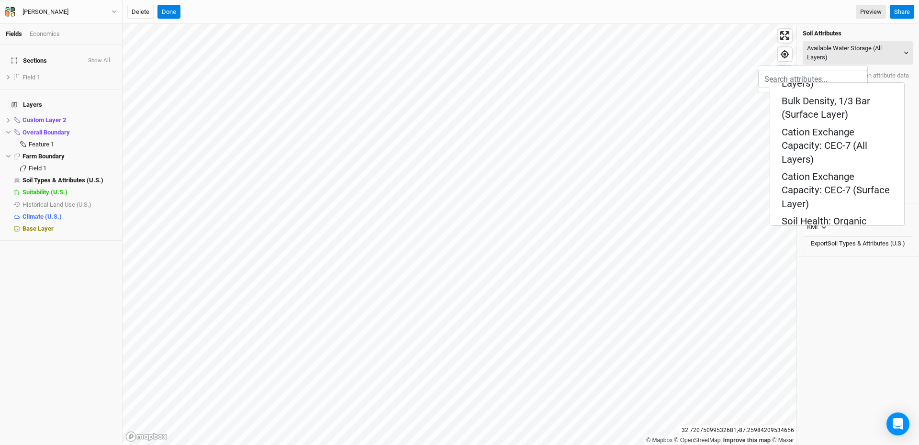
scroll to position [335, 0]
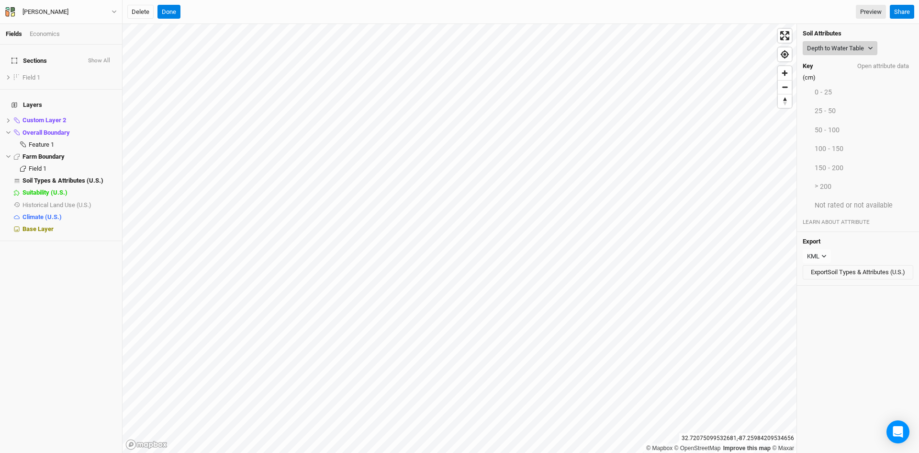
click at [849, 46] on button "Depth to Water Table" at bounding box center [840, 48] width 75 height 14
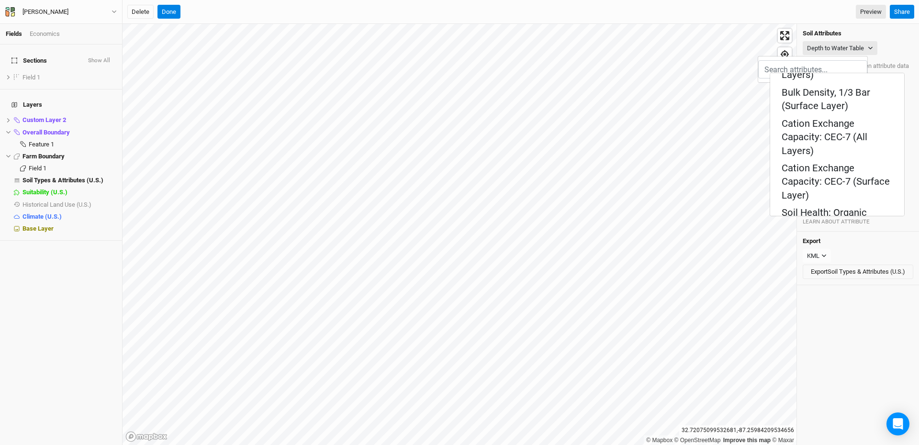
scroll to position [287, 0]
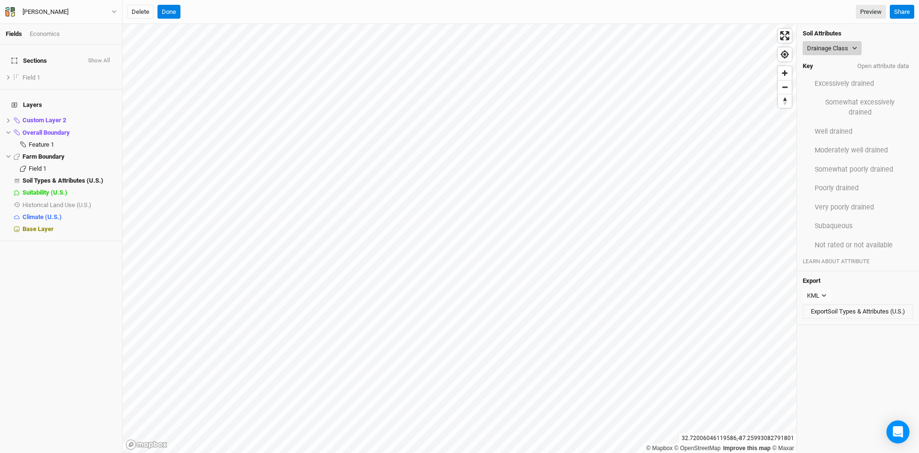
drag, startPoint x: 838, startPoint y: 49, endPoint x: 838, endPoint y: 56, distance: 6.7
click at [838, 49] on button "Drainage Class" at bounding box center [832, 48] width 59 height 14
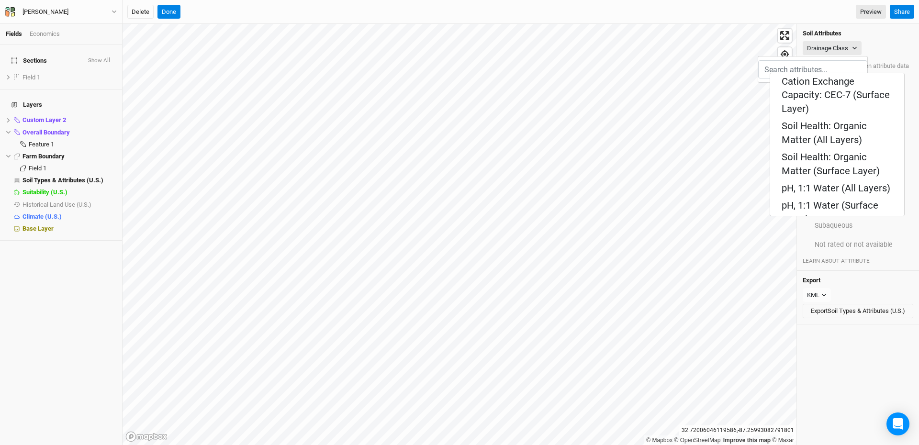
scroll to position [383, 0]
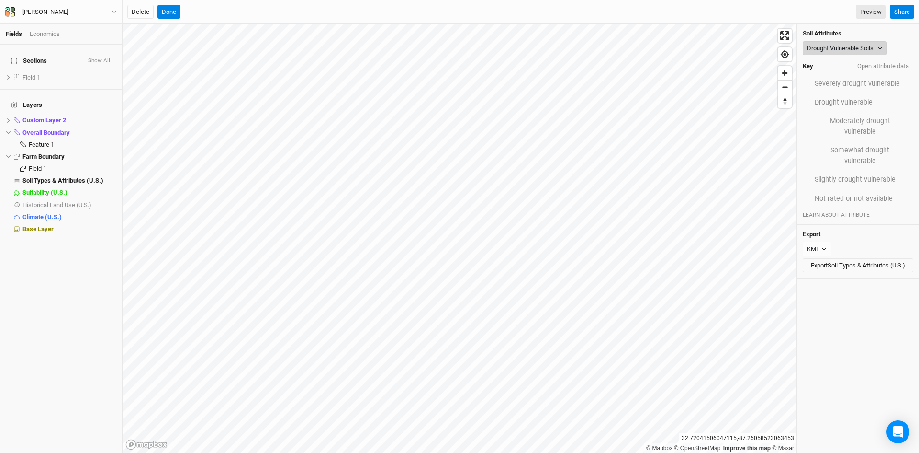
click at [842, 45] on button "Drought Vulnerable Soils" at bounding box center [845, 48] width 84 height 14
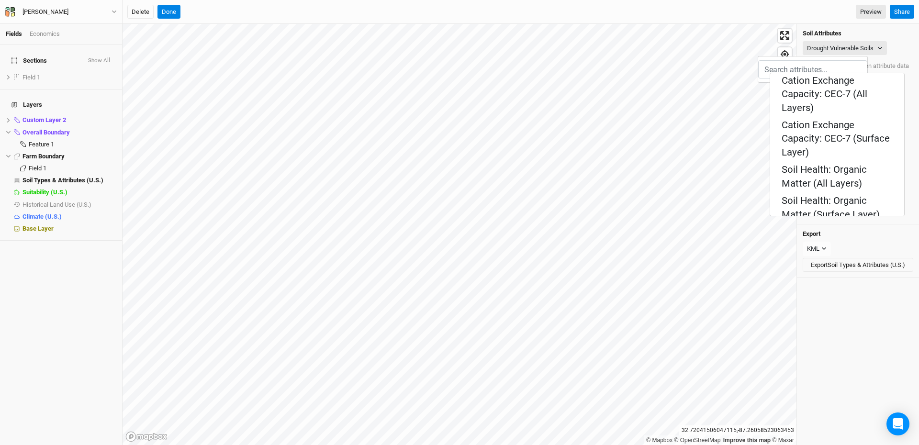
scroll to position [335, 0]
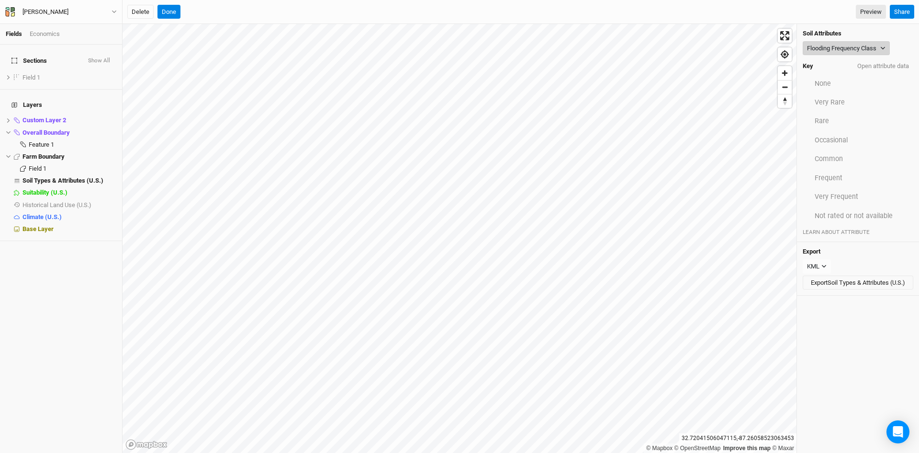
click at [848, 47] on button "Flooding Frequency Class" at bounding box center [846, 48] width 87 height 14
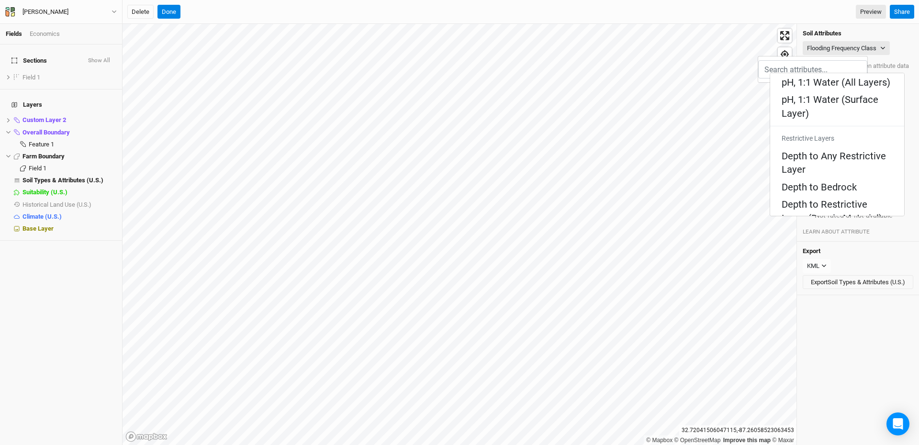
scroll to position [527, 0]
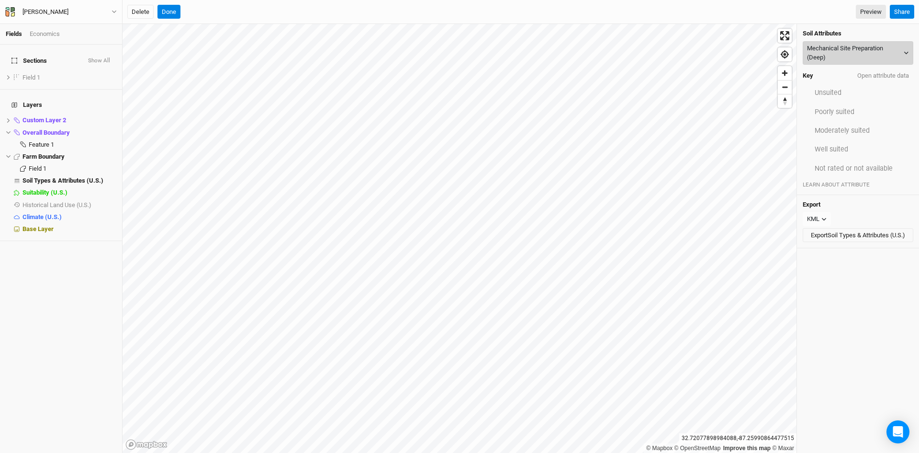
click at [843, 52] on button "Mechanical Site Preparation (Deep)" at bounding box center [858, 52] width 111 height 23
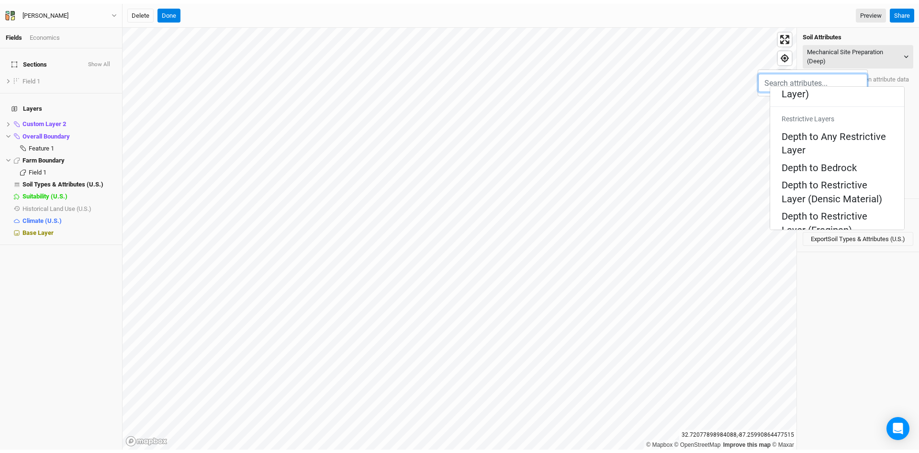
scroll to position [530, 0]
